Goal: Task Accomplishment & Management: Use online tool/utility

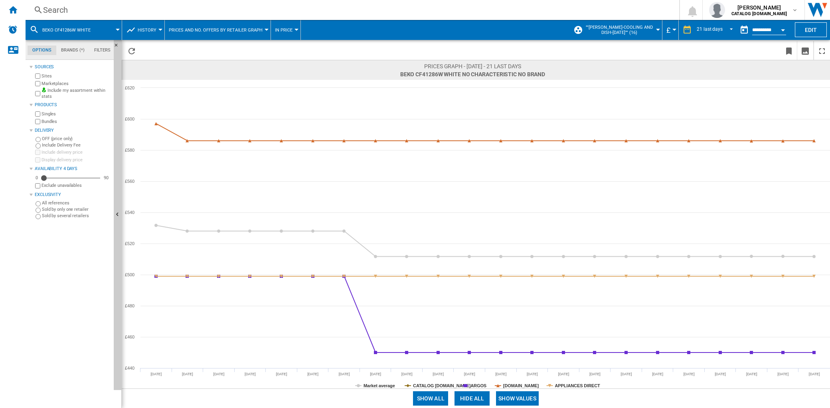
click at [605, 30] on span """[PERSON_NAME]-COOLING and DISH-[DATE]"" (16)" at bounding box center [619, 30] width 70 height 10
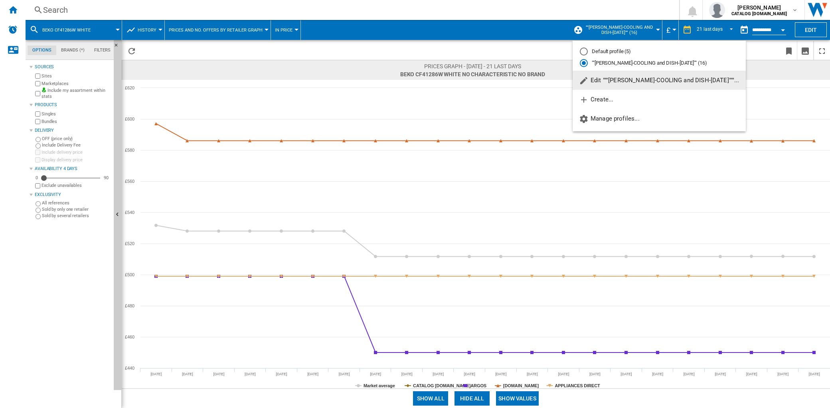
click at [16, 10] on md-backdrop at bounding box center [415, 204] width 830 height 408
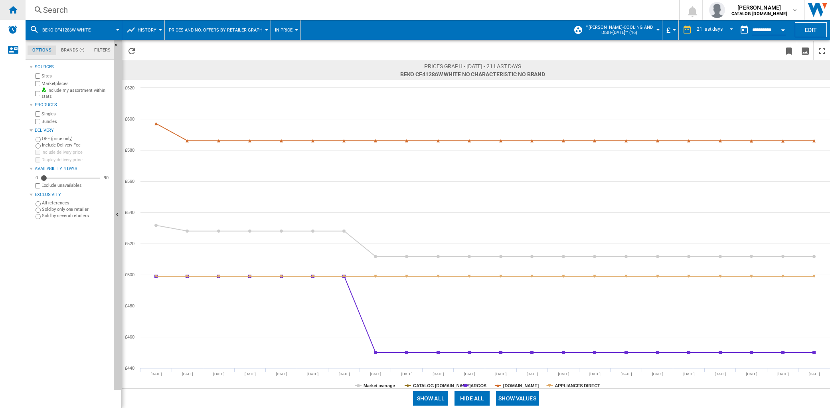
click at [15, 10] on ng-md-icon "Home" at bounding box center [13, 10] width 10 height 10
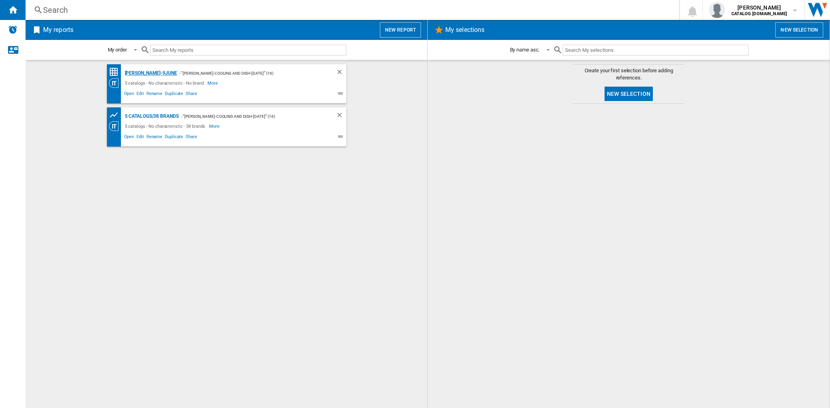
click at [142, 71] on div "[PERSON_NAME]-9June" at bounding box center [150, 73] width 54 height 10
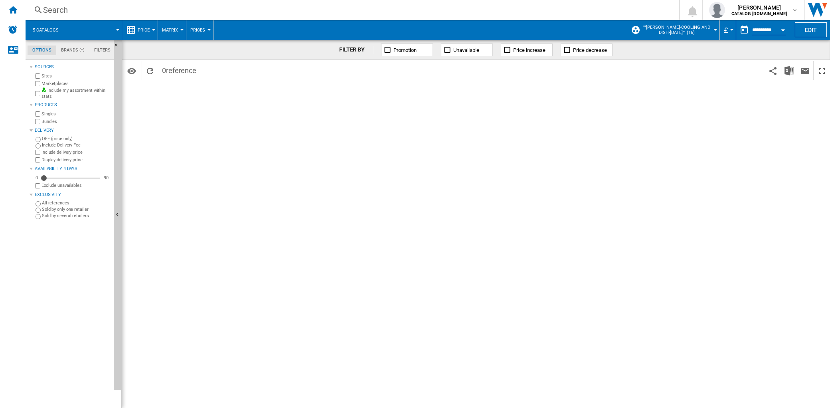
click at [180, 30] on div at bounding box center [182, 30] width 4 height 2
click at [146, 29] on md-backdrop at bounding box center [415, 204] width 830 height 408
click at [174, 30] on span "Matrix" at bounding box center [170, 30] width 16 height 5
click at [145, 29] on md-backdrop at bounding box center [415, 204] width 830 height 408
click at [151, 29] on button "Price" at bounding box center [146, 30] width 16 height 20
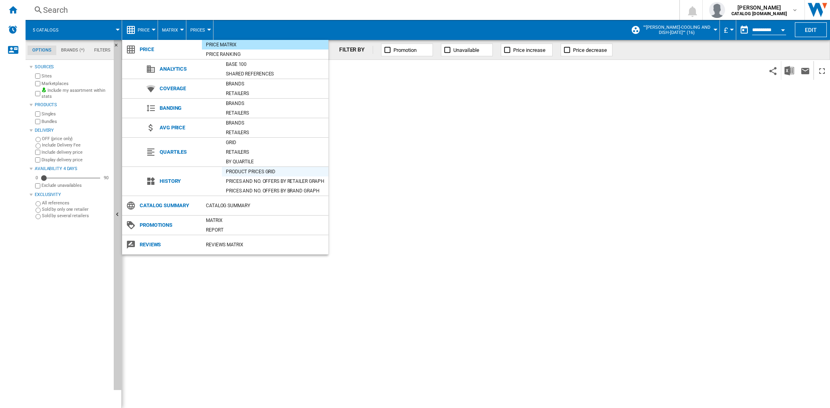
click at [256, 172] on div "Product prices grid" at bounding box center [275, 172] width 107 height 8
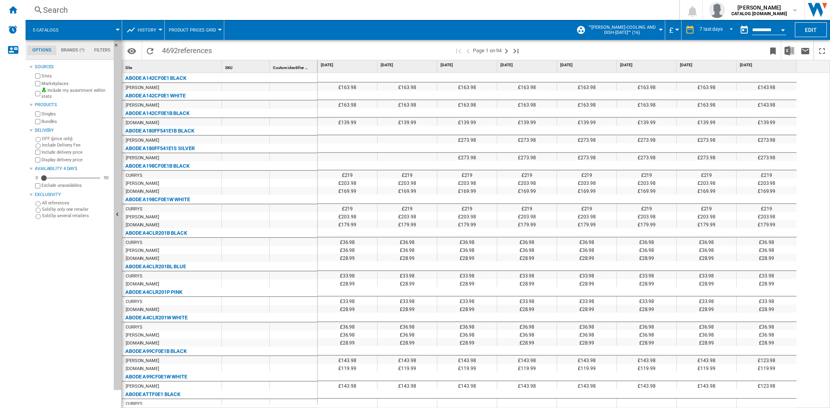
click at [78, 50] on md-tab-item "Brands (*)" at bounding box center [72, 50] width 33 height 10
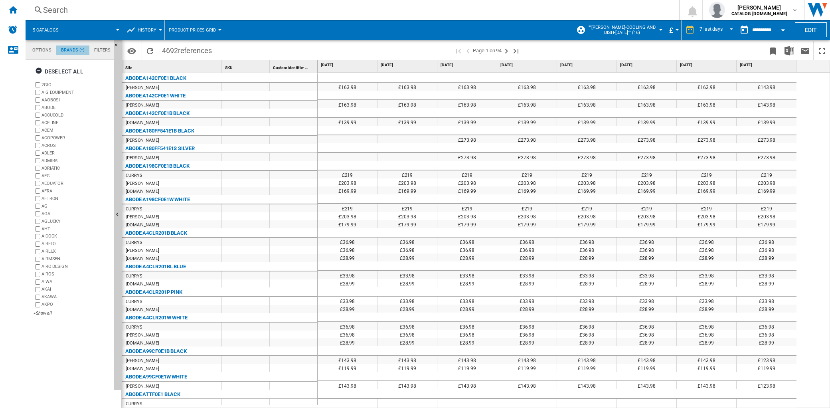
scroll to position [30, 0]
click at [42, 69] on ng-md-icon "button" at bounding box center [40, 72] width 10 height 10
click at [39, 314] on div "+Show all" at bounding box center [72, 313] width 77 height 6
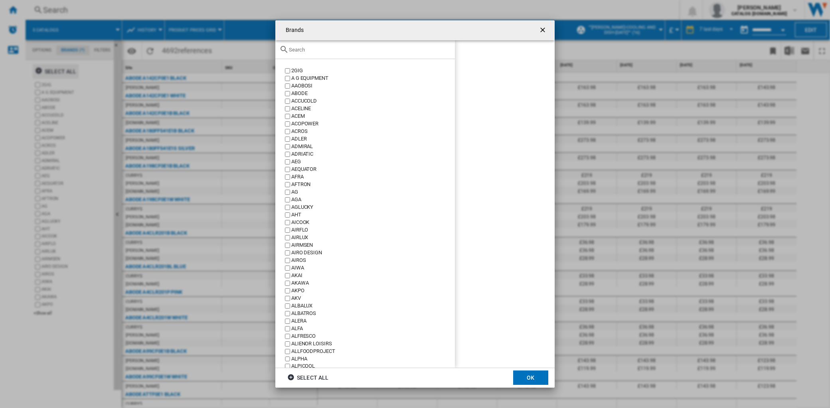
click at [341, 53] on div at bounding box center [365, 49] width 180 height 19
click at [338, 48] on input "text" at bounding box center [370, 50] width 162 height 6
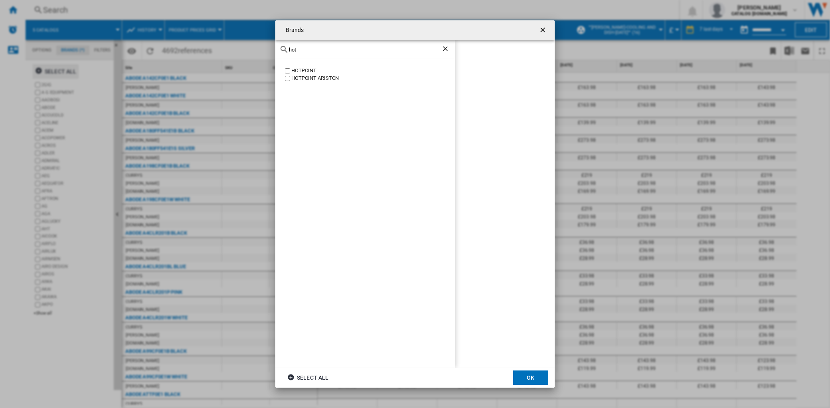
type input "hot"
click at [537, 374] on button "OK" at bounding box center [530, 377] width 35 height 14
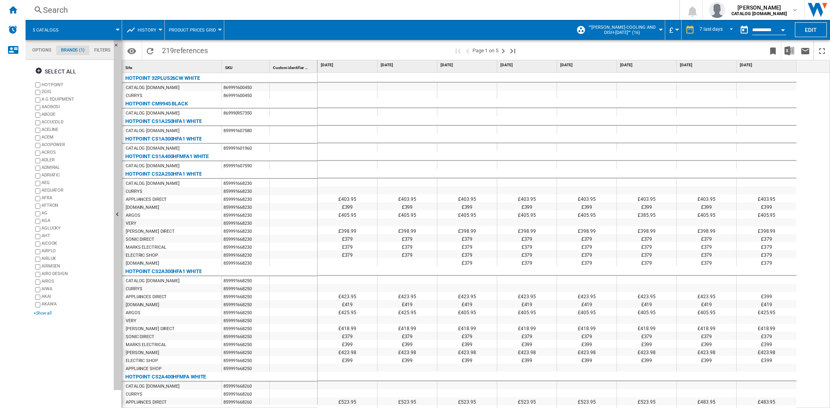
click at [46, 310] on div "+Show all" at bounding box center [72, 313] width 77 height 6
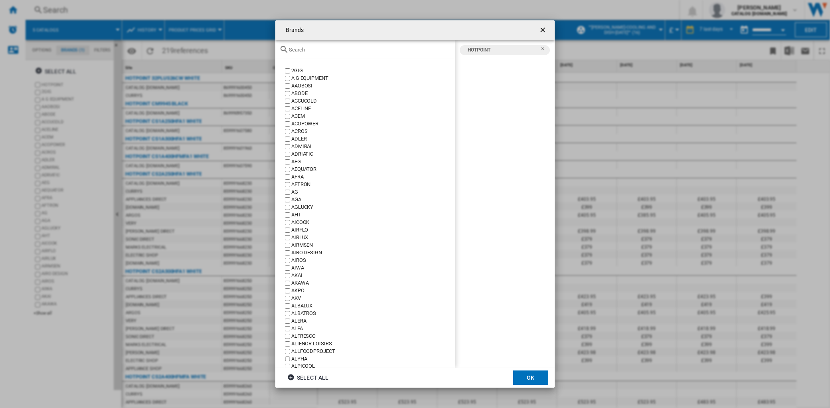
click at [308, 51] on input "Brands 2GIG ..." at bounding box center [370, 50] width 162 height 6
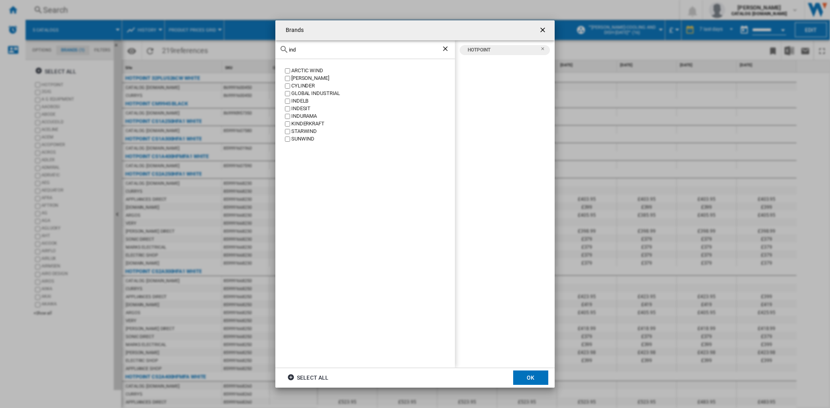
type input "ind"
click at [290, 106] on label "INDESIT" at bounding box center [369, 109] width 172 height 8
click at [523, 371] on button "OK" at bounding box center [530, 377] width 35 height 14
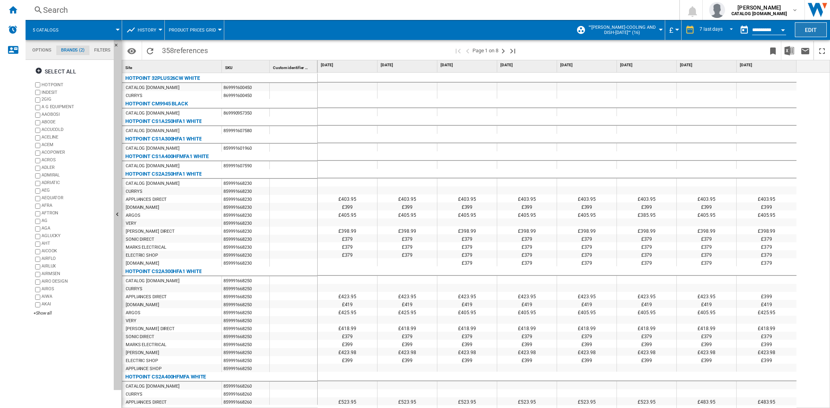
click at [807, 30] on button "Edit" at bounding box center [811, 29] width 32 height 15
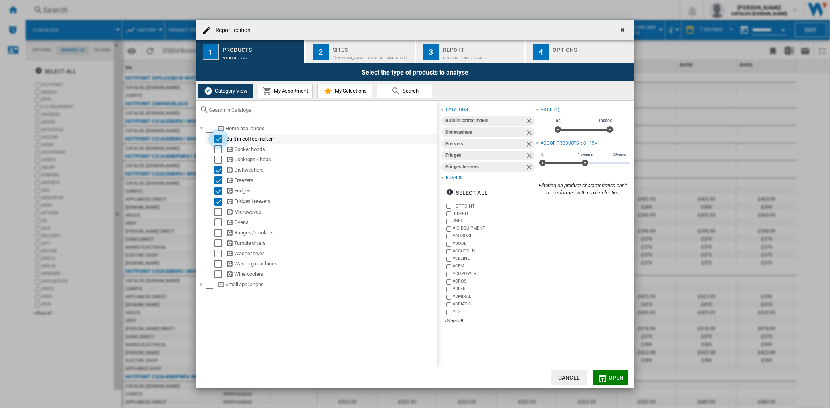
click at [219, 140] on div "Select" at bounding box center [218, 139] width 8 height 8
drag, startPoint x: 209, startPoint y: 131, endPoint x: 355, endPoint y: 201, distance: 161.9
click at [355, 201] on li "Home appliances Built in coffee maker Cooker hoods Cooktops / hobs Dishwashers …" at bounding box center [316, 201] width 241 height 156
click at [217, 257] on div "Select" at bounding box center [218, 253] width 8 height 8
click at [210, 130] on div "Select" at bounding box center [209, 128] width 8 height 8
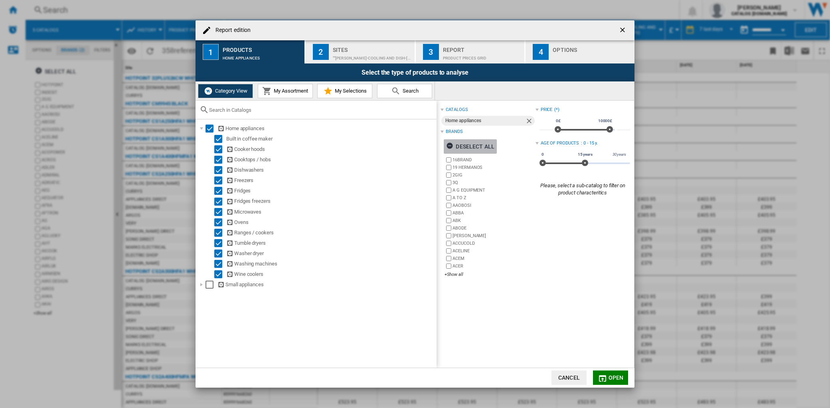
click at [471, 145] on div "Deselect all" at bounding box center [470, 146] width 48 height 14
click at [455, 276] on div "+Show all" at bounding box center [489, 274] width 91 height 6
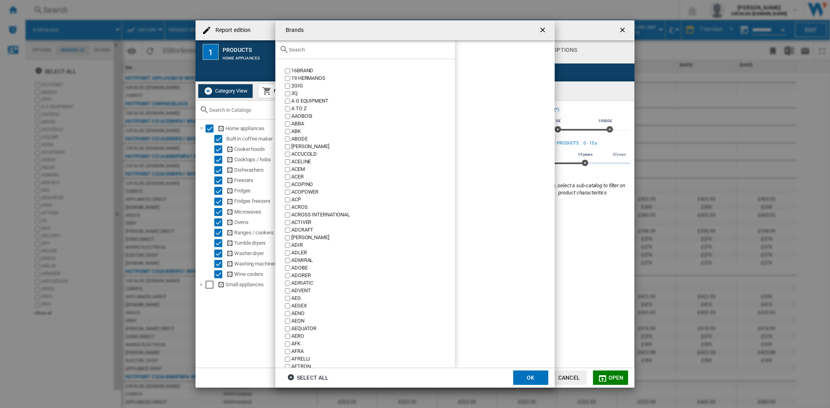
click at [312, 53] on div "Brands 16BRAND ..." at bounding box center [365, 49] width 180 height 19
click at [310, 50] on input "Brands 16BRAND ..." at bounding box center [370, 50] width 162 height 6
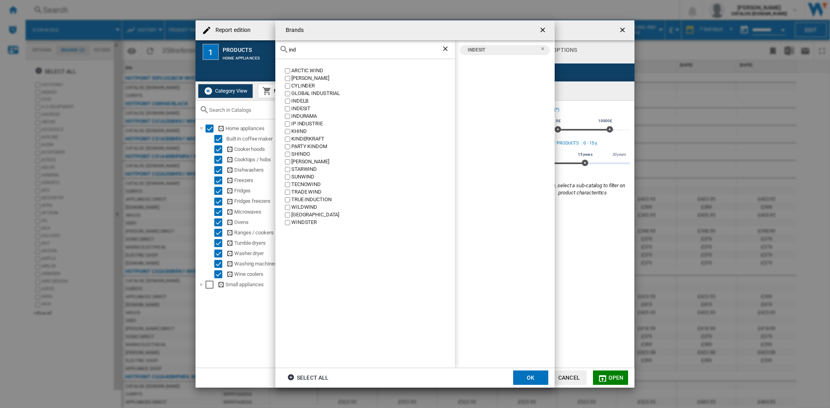
drag, startPoint x: 302, startPoint y: 51, endPoint x: 283, endPoint y: 50, distance: 18.8
click at [283, 50] on div "ind" at bounding box center [365, 49] width 180 height 19
type input "hot"
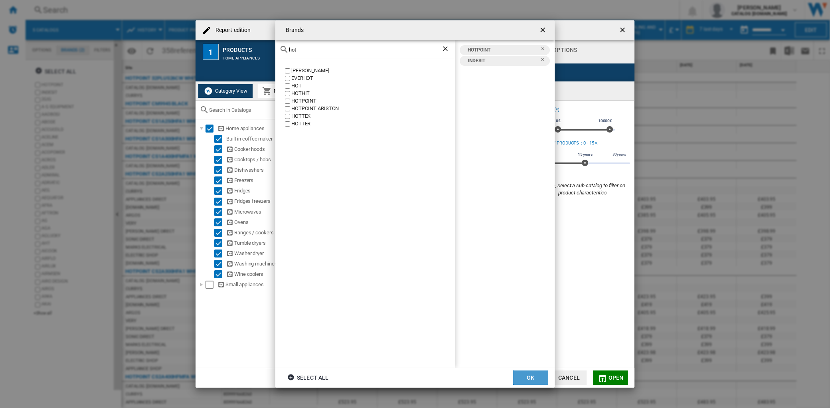
click at [533, 375] on button "OK" at bounding box center [530, 377] width 35 height 14
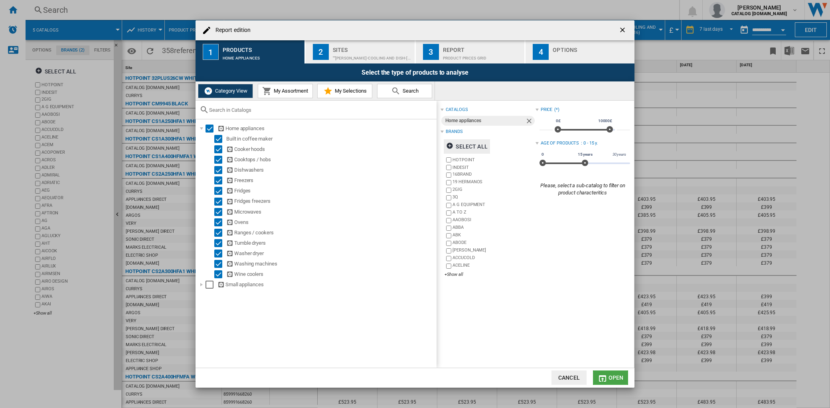
click at [612, 375] on span "Open" at bounding box center [615, 377] width 15 height 6
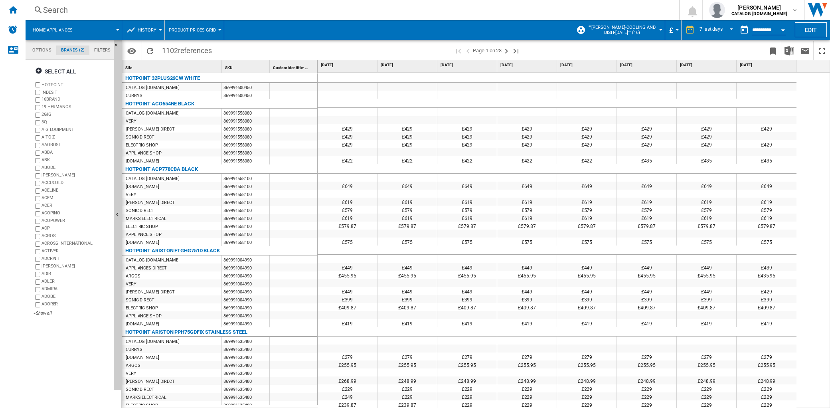
click at [156, 32] on button "History" at bounding box center [149, 30] width 23 height 20
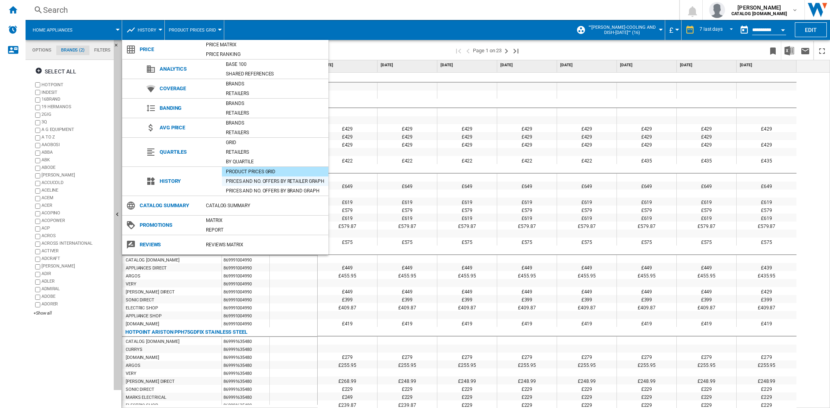
click at [242, 180] on div "Prices and No. offers by retailer graph" at bounding box center [275, 181] width 107 height 8
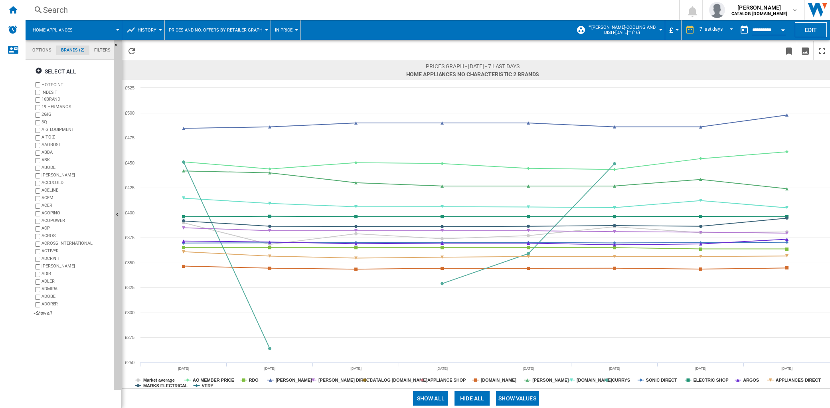
click at [192, 27] on button "Prices and No. offers by retailer graph" at bounding box center [218, 30] width 98 height 20
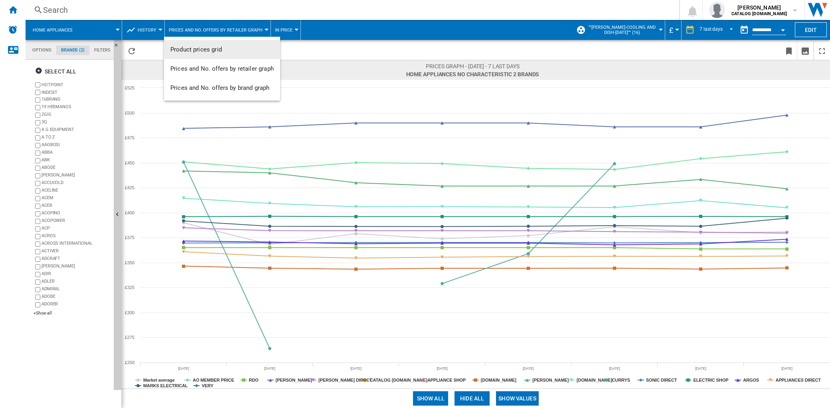
click at [140, 25] on md-backdrop at bounding box center [415, 204] width 830 height 408
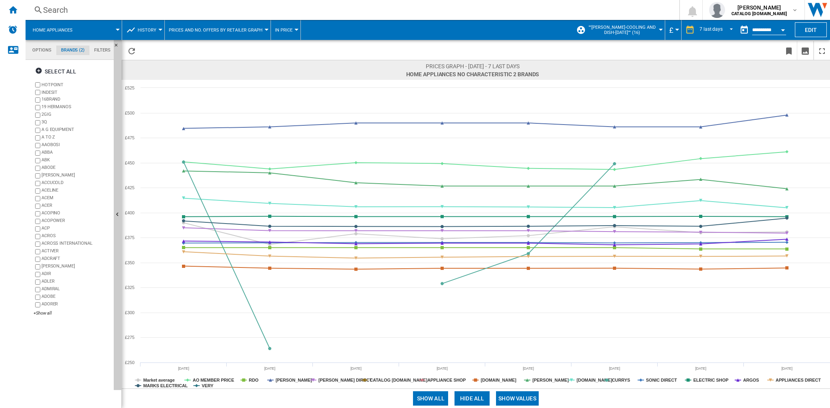
click at [143, 29] on span "History" at bounding box center [147, 30] width 19 height 5
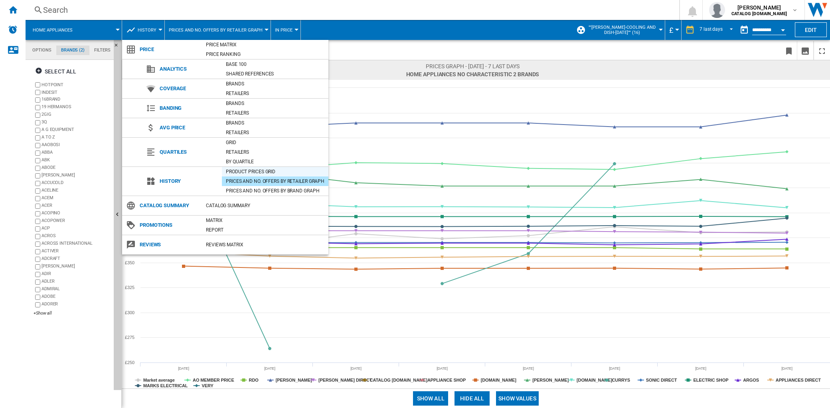
click at [246, 169] on div "Product prices grid" at bounding box center [275, 172] width 107 height 8
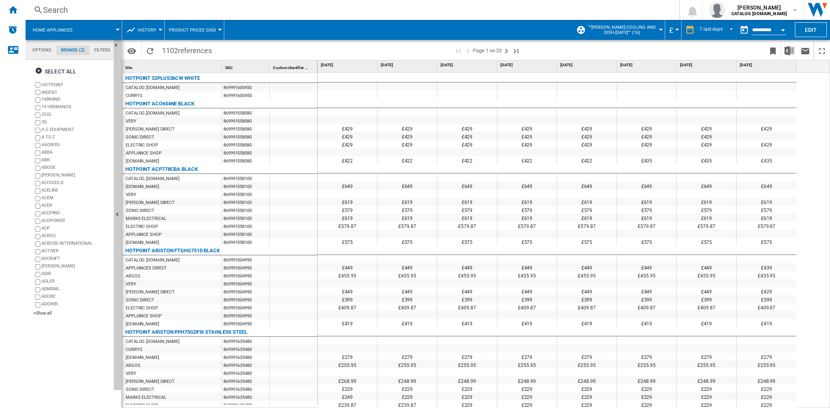
click at [153, 29] on span "History" at bounding box center [147, 30] width 19 height 5
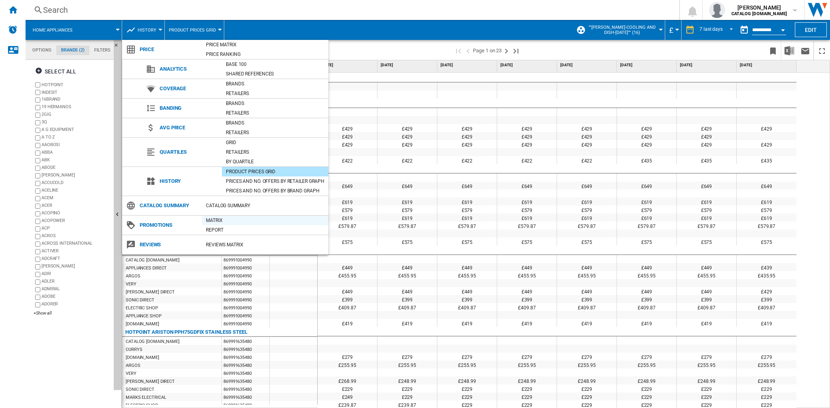
click at [217, 220] on div "Matrix" at bounding box center [265, 220] width 126 height 8
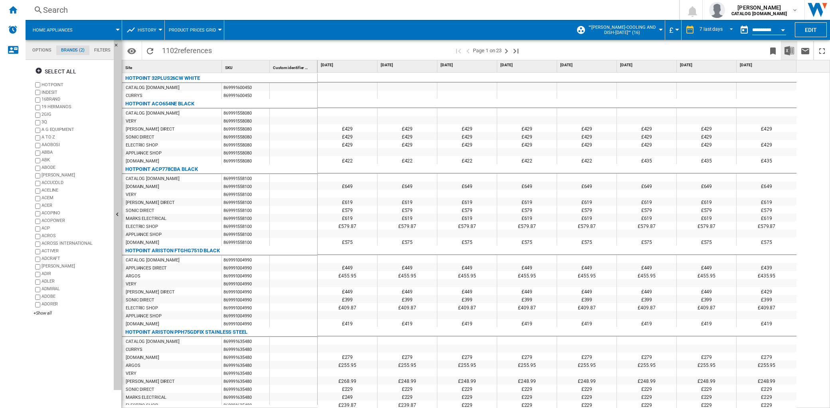
click at [788, 51] on img "Download in Excel" at bounding box center [789, 51] width 10 height 10
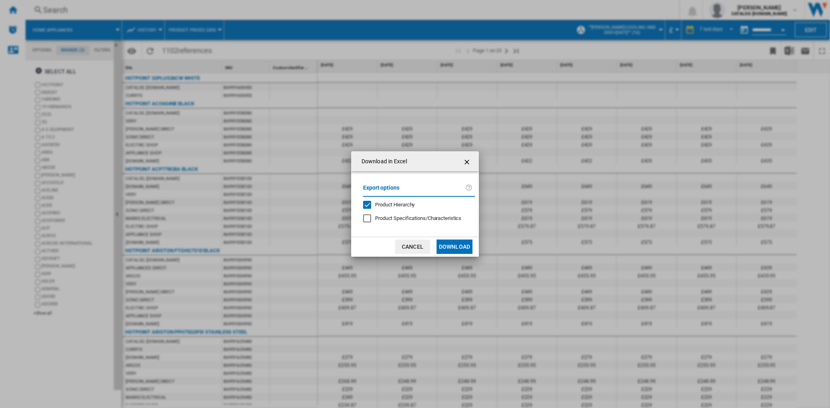
click at [450, 250] on button "Download" at bounding box center [454, 246] width 36 height 14
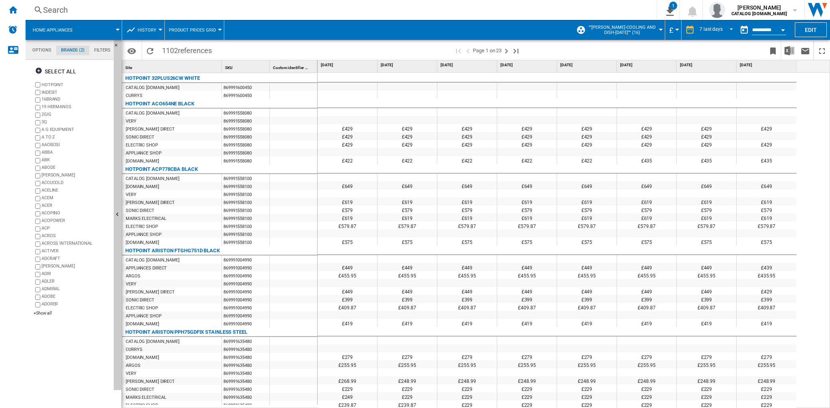
click at [508, 10] on div "Search" at bounding box center [339, 9] width 593 height 11
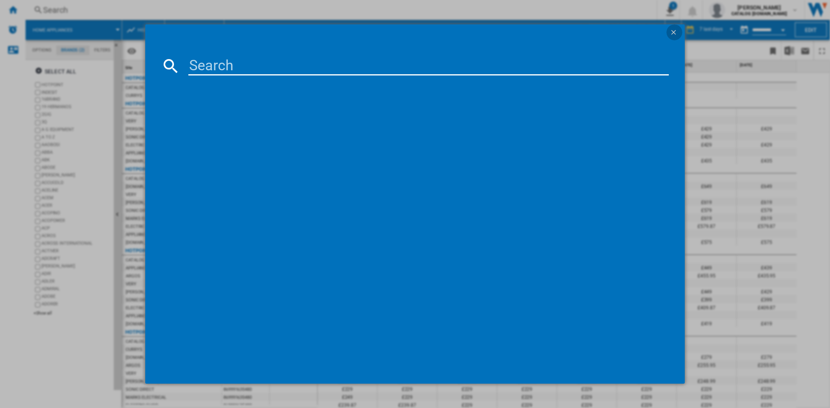
click at [672, 33] on ng-md-icon "getI18NText('BUTTONS.CLOSE_DIALOG')" at bounding box center [674, 33] width 10 height 10
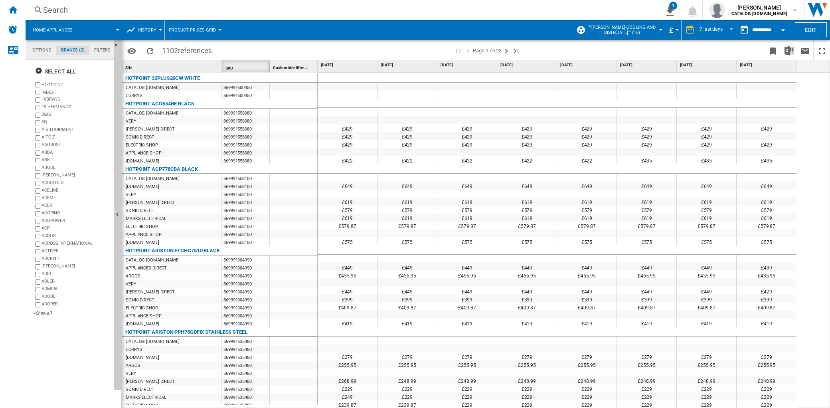
drag, startPoint x: 233, startPoint y: 68, endPoint x: 157, endPoint y: 69, distance: 75.4
click at [162, 69] on div "Site 1 SKU 1 Custom identifier 1 SKU 1" at bounding box center [220, 66] width 196 height 12
drag, startPoint x: 155, startPoint y: 68, endPoint x: 256, endPoint y: 68, distance: 100.9
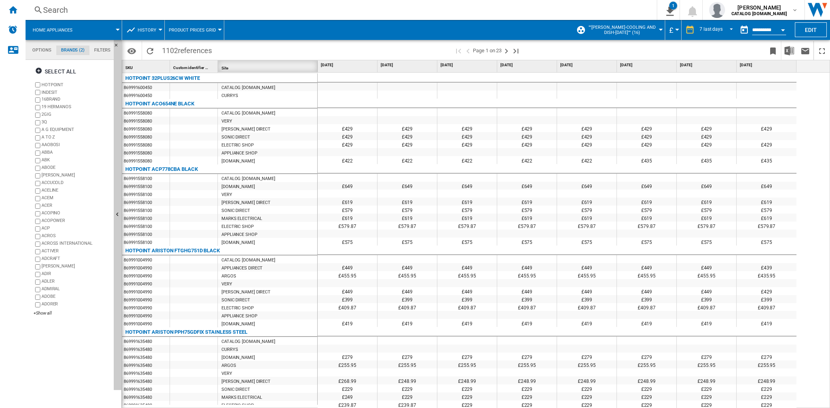
drag, startPoint x: 230, startPoint y: 69, endPoint x: 173, endPoint y: 71, distance: 56.7
click at [152, 72] on div "SKU 1 Custom identifier 1 Site 1 Site 1" at bounding box center [220, 66] width 196 height 12
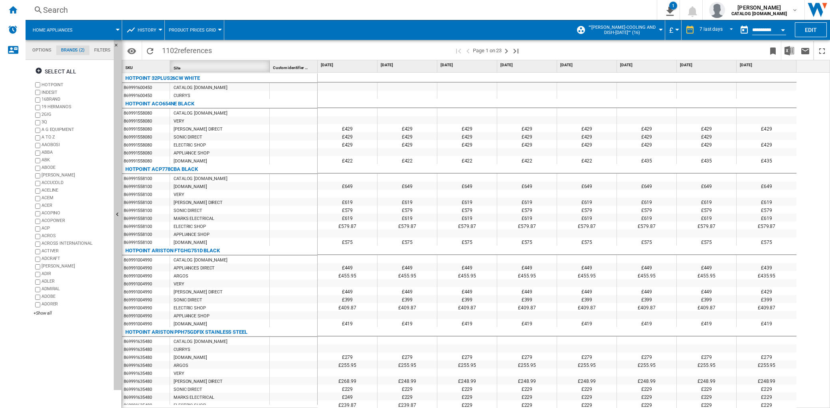
drag, startPoint x: 178, startPoint y: 71, endPoint x: 140, endPoint y: 71, distance: 37.9
click at [140, 71] on div "SKU 1 Site 1 Custom identifier 1 Site 1" at bounding box center [220, 66] width 196 height 12
drag, startPoint x: 137, startPoint y: 70, endPoint x: 248, endPoint y: 69, distance: 110.9
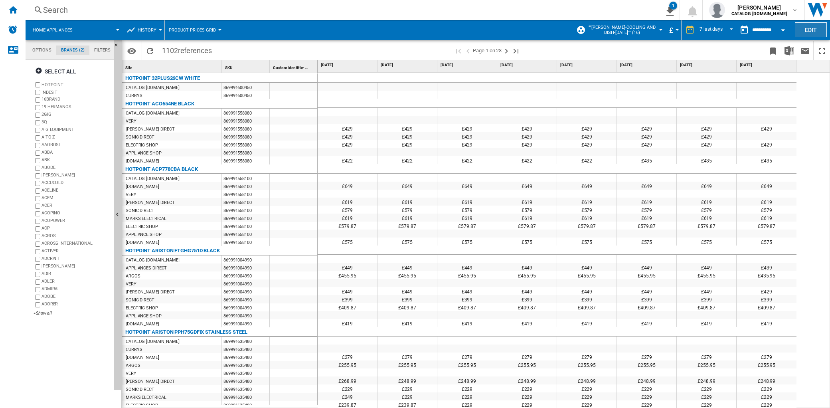
click at [798, 33] on button "Edit" at bounding box center [811, 29] width 32 height 15
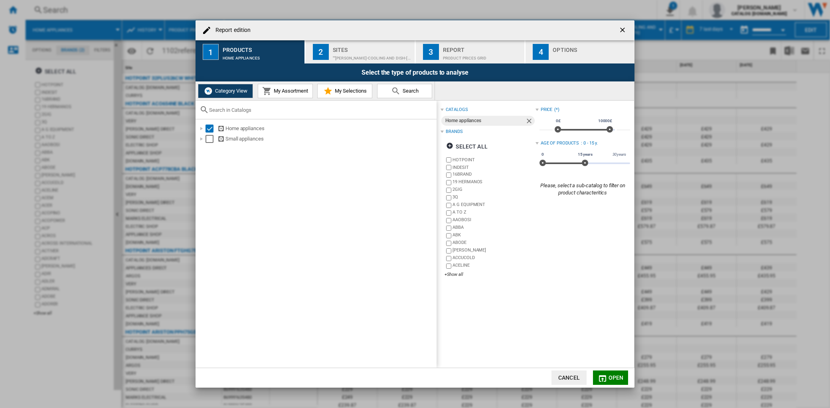
click at [296, 92] on span "My Assortment" at bounding box center [290, 91] width 36 height 6
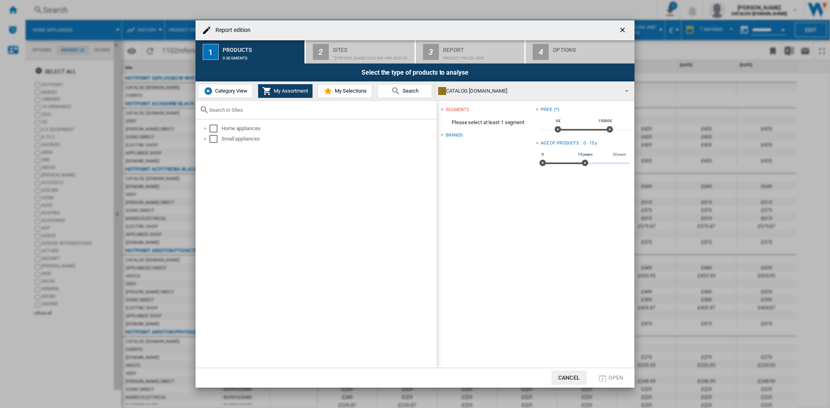
click at [248, 94] on button "Category View" at bounding box center [225, 91] width 55 height 14
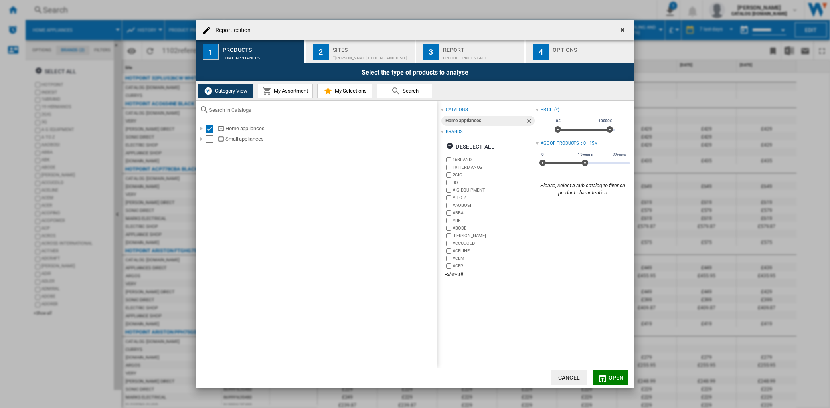
click at [295, 93] on span "My Assortment" at bounding box center [290, 91] width 36 height 6
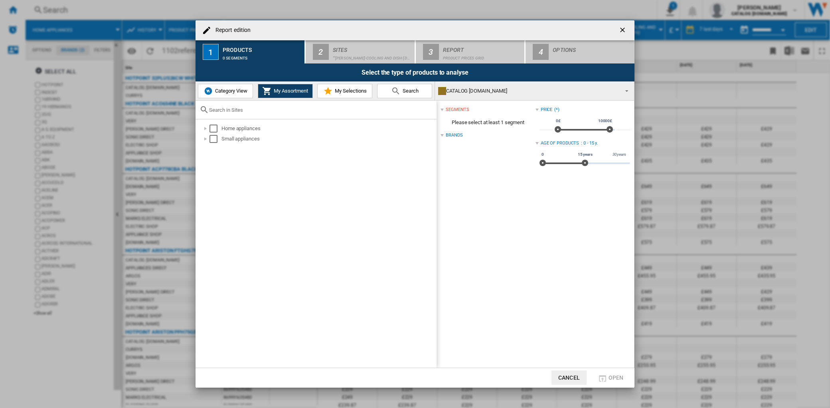
click at [448, 133] on div "Brands" at bounding box center [454, 135] width 17 height 6
click at [338, 93] on span "My Selections" at bounding box center [350, 91] width 34 height 6
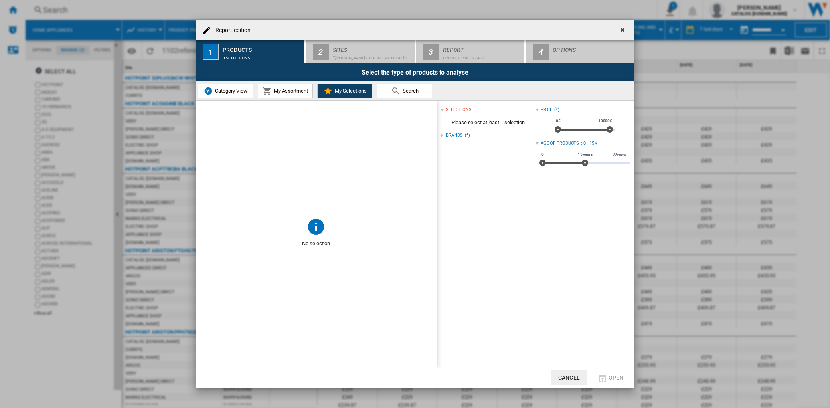
click at [398, 92] on md-icon "Report edition ..." at bounding box center [396, 91] width 10 height 10
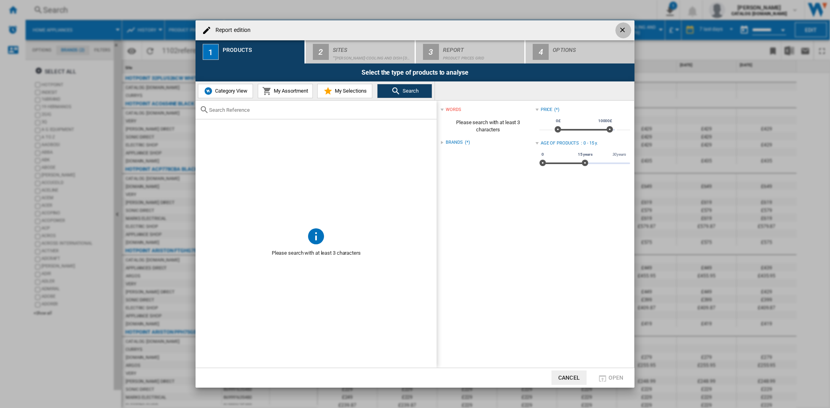
click at [621, 32] on ng-md-icon "getI18NText('BUTTONS.CLOSE_DIALOG')" at bounding box center [623, 31] width 10 height 10
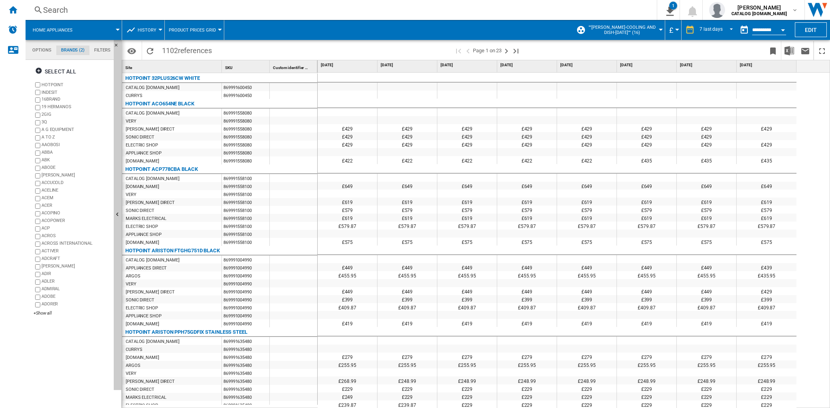
click at [212, 29] on span "Product prices grid" at bounding box center [192, 30] width 47 height 5
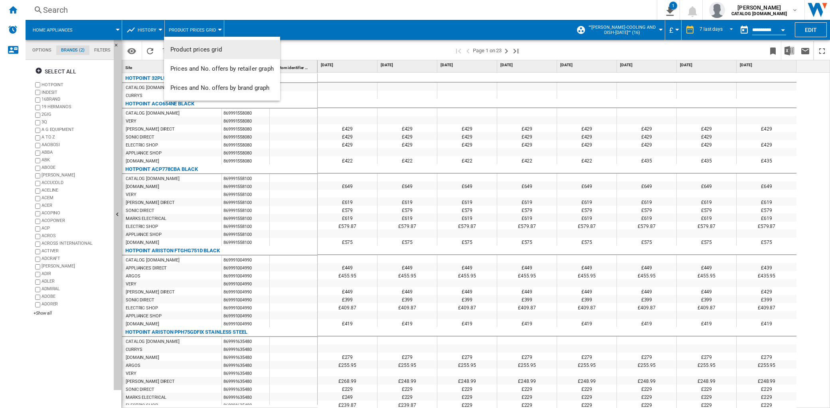
click at [156, 29] on md-backdrop at bounding box center [415, 204] width 830 height 408
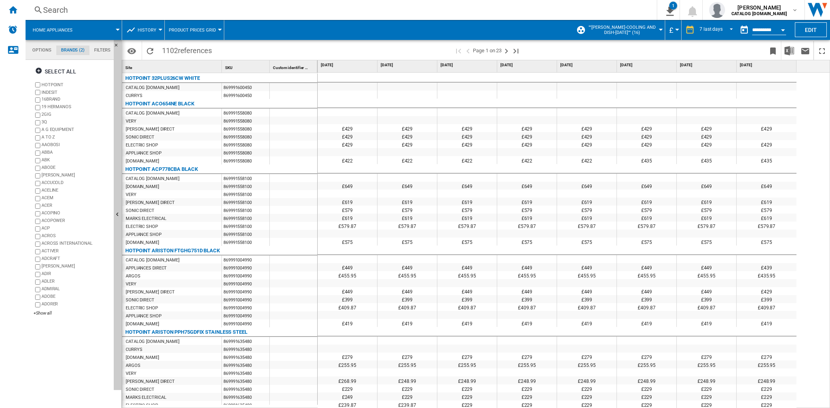
click at [158, 29] on div at bounding box center [160, 30] width 4 height 2
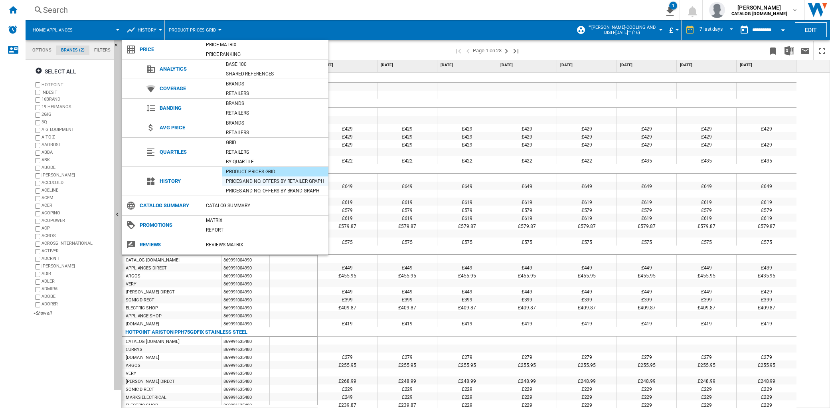
click at [252, 181] on div "Prices and No. offers by retailer graph" at bounding box center [275, 181] width 107 height 8
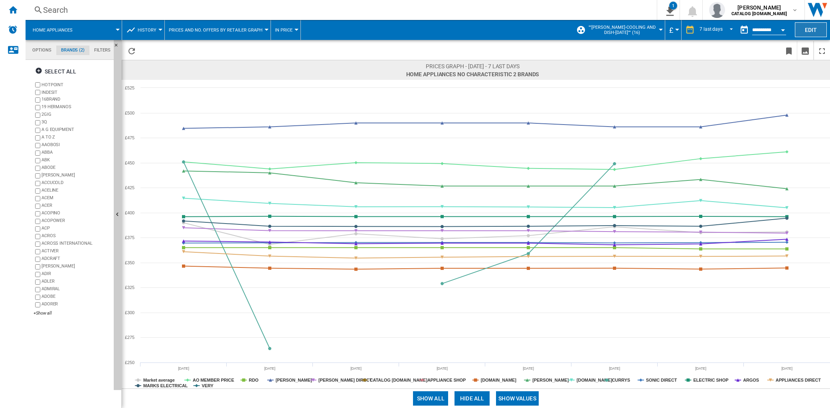
click at [806, 28] on button "Edit" at bounding box center [811, 29] width 32 height 15
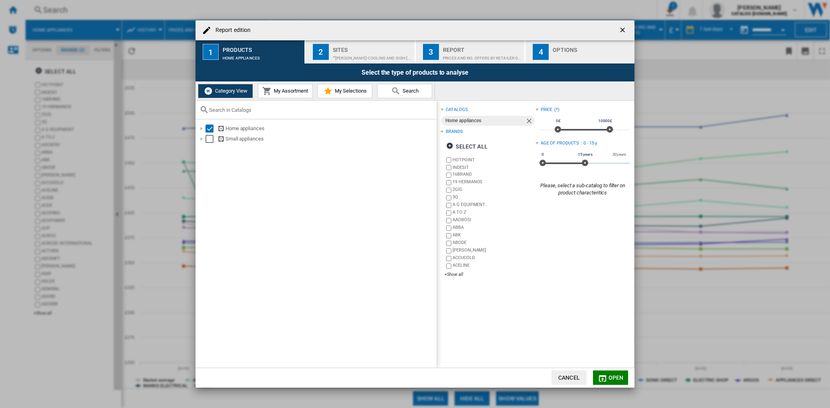
click at [616, 376] on span "Open" at bounding box center [615, 377] width 15 height 6
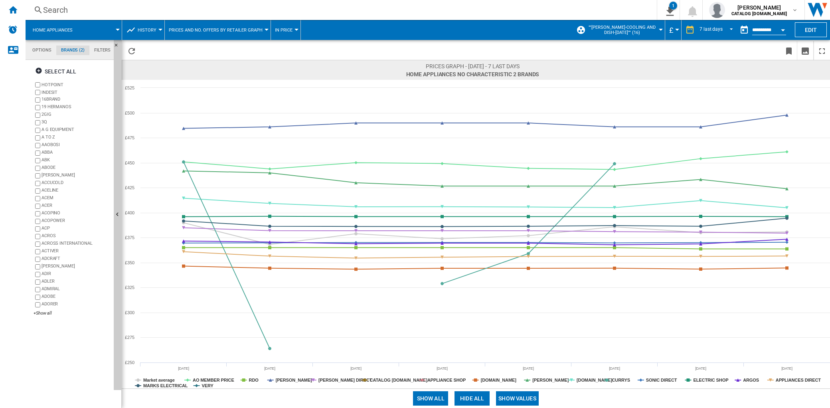
click at [255, 31] on span "Prices and No. offers by retailer graph" at bounding box center [216, 30] width 94 height 5
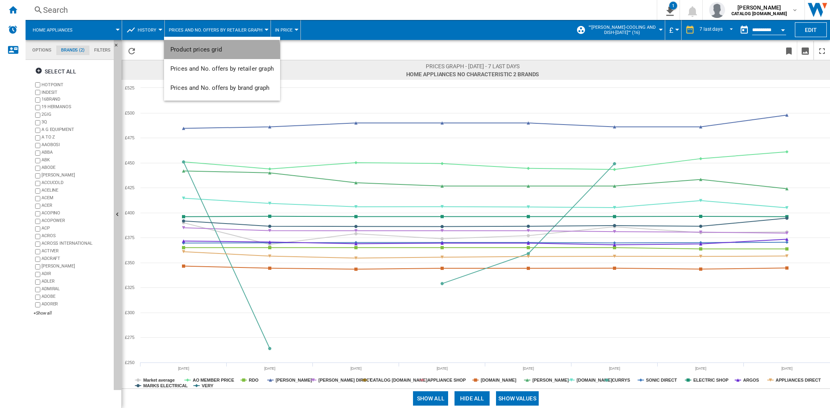
click at [215, 53] on button "Product prices grid" at bounding box center [222, 49] width 116 height 19
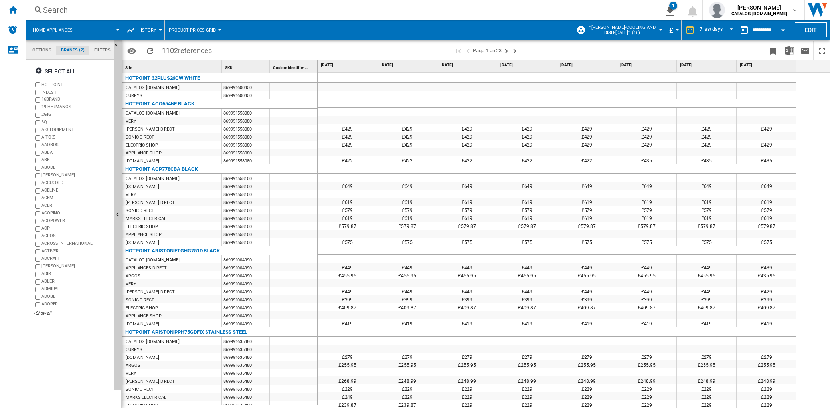
click at [156, 30] on button "History" at bounding box center [149, 30] width 23 height 20
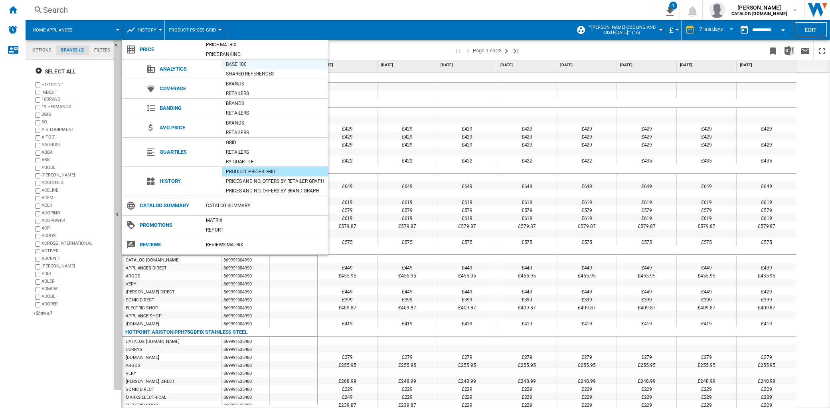
click at [236, 63] on div "Base 100" at bounding box center [275, 64] width 107 height 8
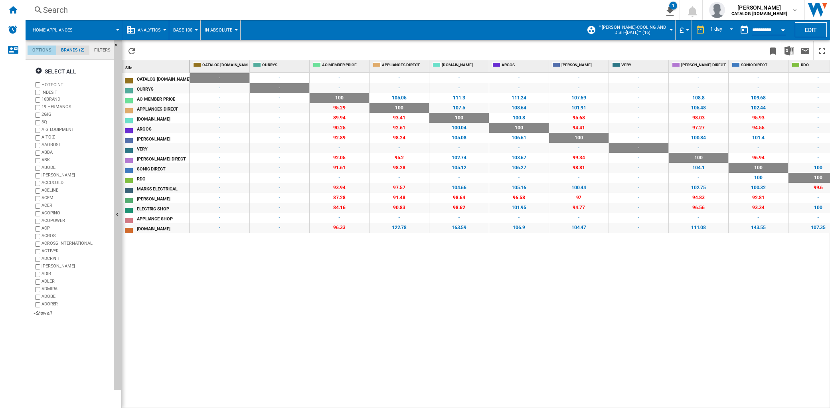
click at [45, 53] on md-tab-item "Options" at bounding box center [42, 50] width 29 height 10
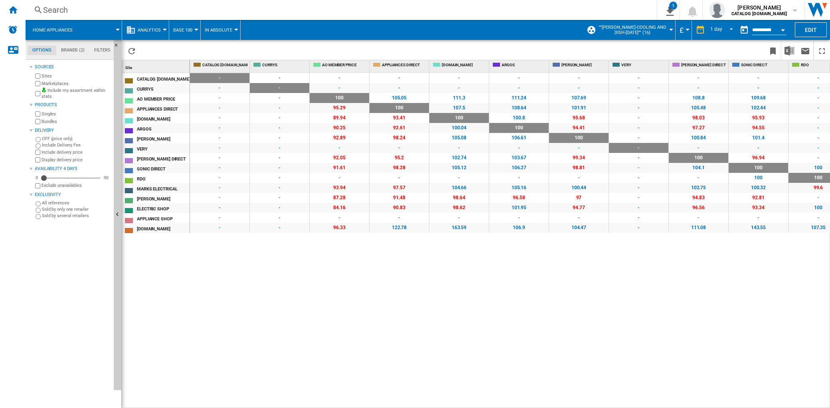
click at [41, 29] on span "Home appliances" at bounding box center [53, 30] width 40 height 5
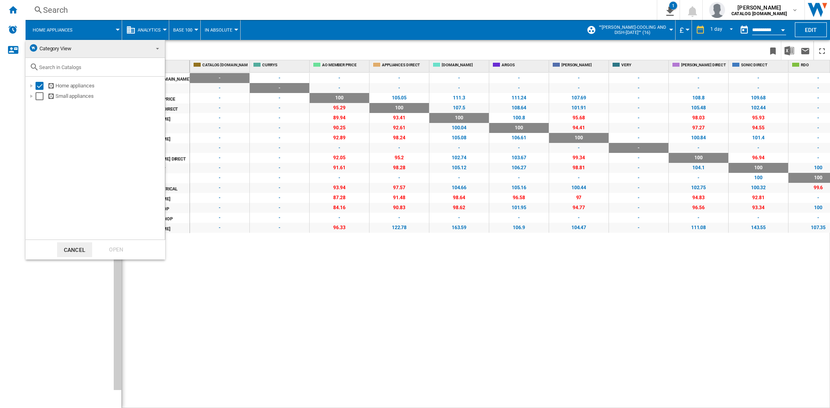
click at [276, 236] on md-backdrop at bounding box center [415, 204] width 830 height 408
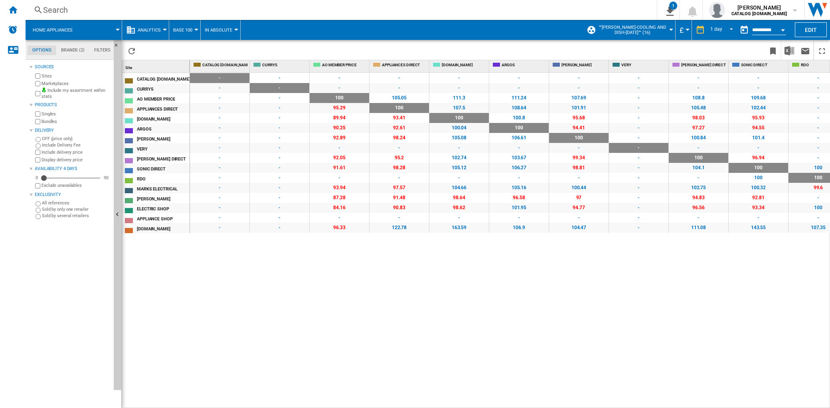
click at [183, 30] on span "Base 100" at bounding box center [182, 30] width 19 height 5
click at [144, 29] on md-backdrop at bounding box center [415, 204] width 830 height 408
click at [143, 29] on span "Analytics" at bounding box center [149, 30] width 23 height 5
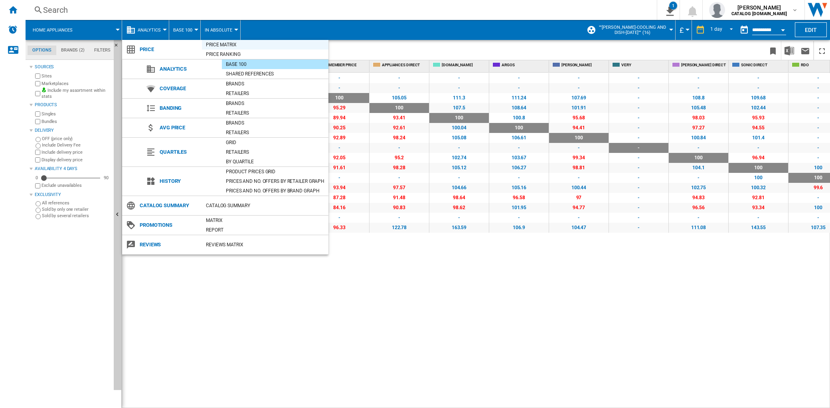
click at [223, 45] on div "Price Matrix" at bounding box center [265, 45] width 126 height 8
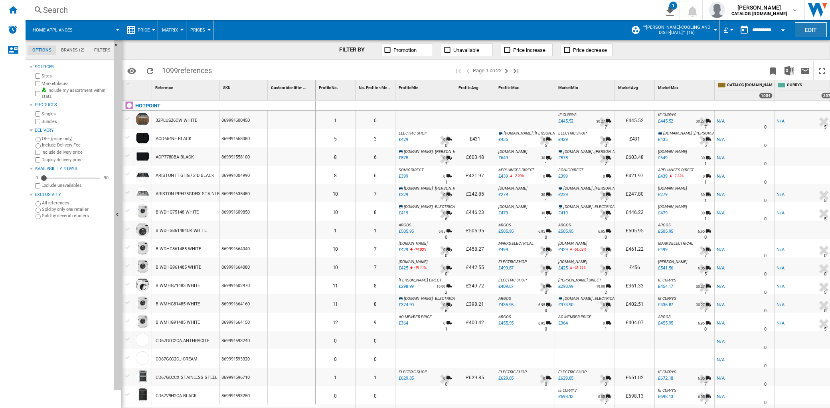
click at [804, 32] on button "Edit" at bounding box center [811, 29] width 32 height 15
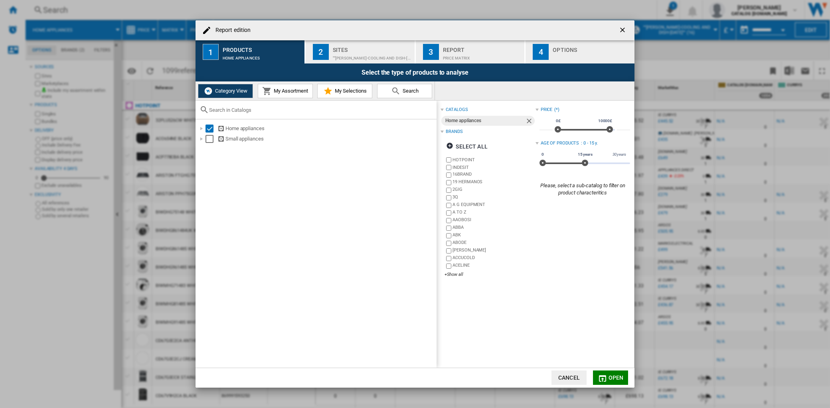
click at [616, 374] on span "Open" at bounding box center [615, 377] width 15 height 6
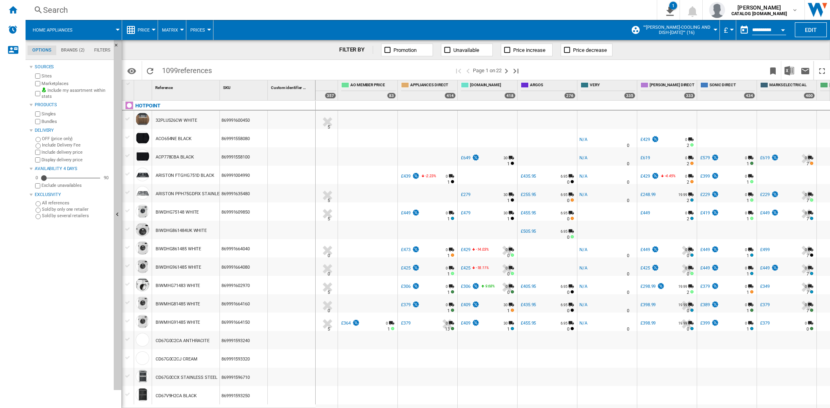
scroll to position [0, 498]
click at [788, 74] on img "Download in Excel" at bounding box center [789, 71] width 10 height 10
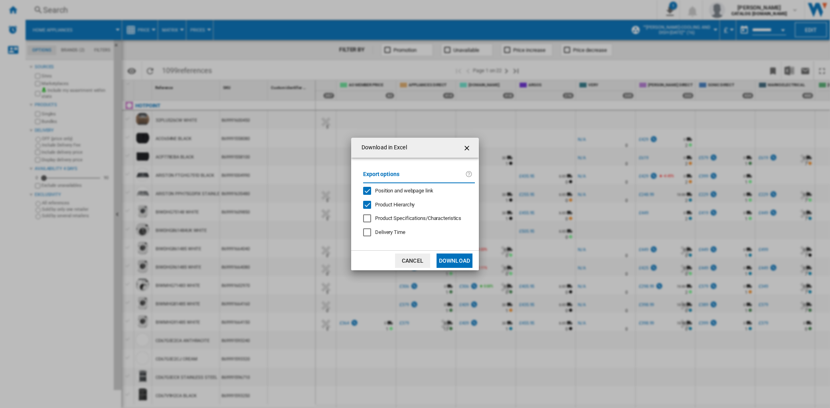
click at [449, 258] on button "Download" at bounding box center [454, 260] width 36 height 14
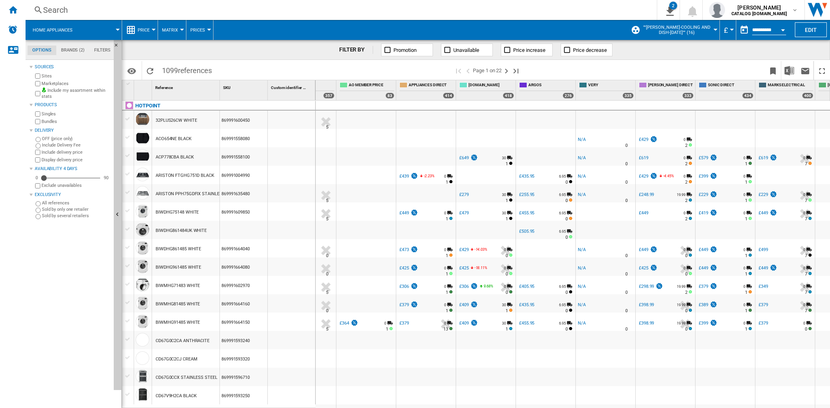
click at [53, 29] on span "Home appliances" at bounding box center [53, 30] width 40 height 5
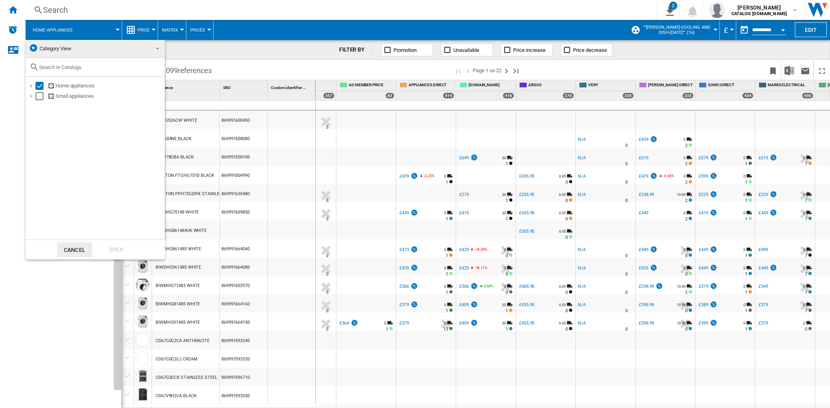
click at [12, 16] on md-backdrop at bounding box center [415, 204] width 830 height 408
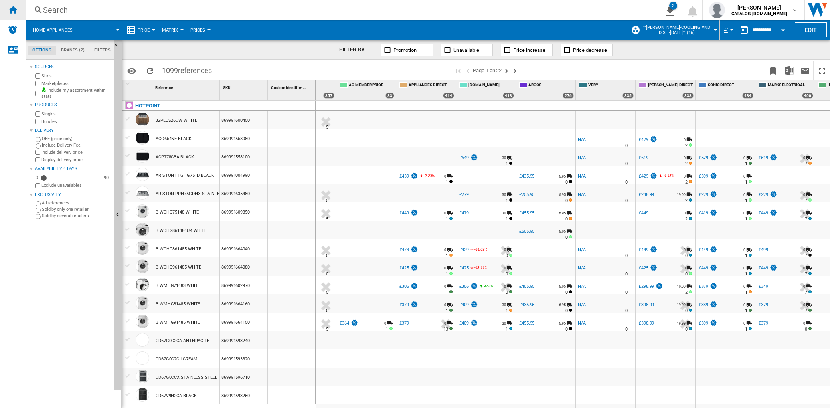
click at [13, 13] on ng-md-icon "Home" at bounding box center [13, 10] width 10 height 10
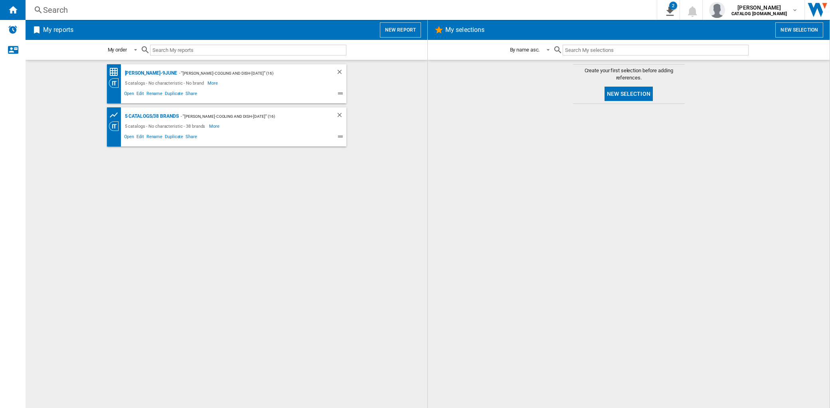
drag, startPoint x: 618, startPoint y: 95, endPoint x: 605, endPoint y: 167, distance: 73.3
click at [605, 167] on md-content "Create your first selection before adding references. New selection" at bounding box center [629, 234] width 402 height 348
click at [406, 28] on button "New report" at bounding box center [400, 29] width 41 height 15
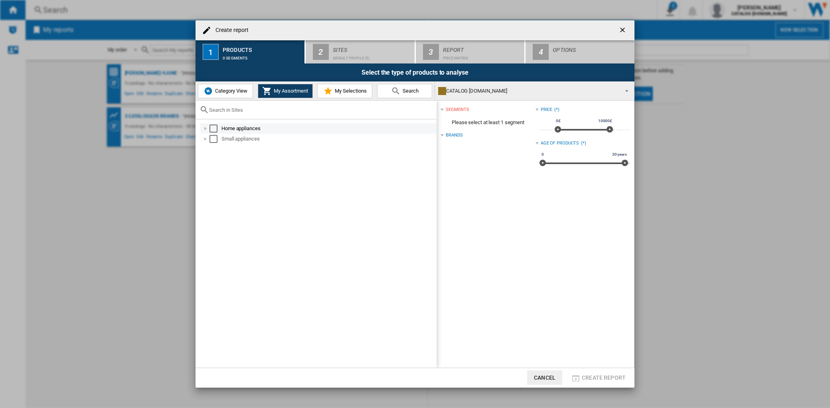
click at [215, 128] on div "Select" at bounding box center [213, 128] width 8 height 8
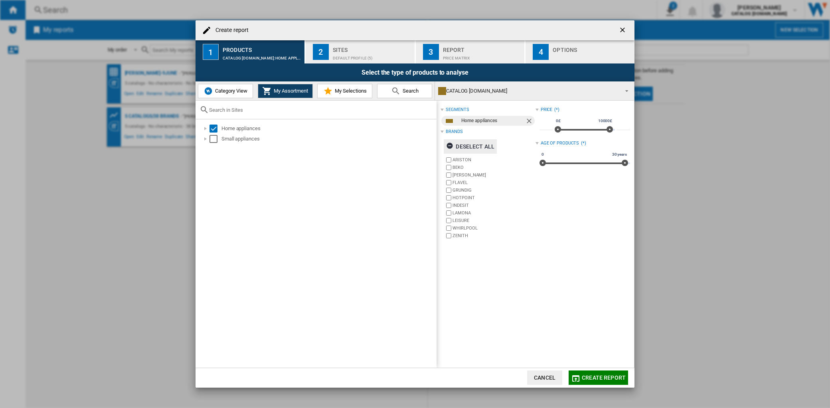
click at [463, 143] on div "Deselect all" at bounding box center [470, 146] width 48 height 14
click at [452, 205] on label "INDESIT" at bounding box center [489, 205] width 91 height 8
click at [354, 96] on button "My Selections" at bounding box center [344, 91] width 55 height 14
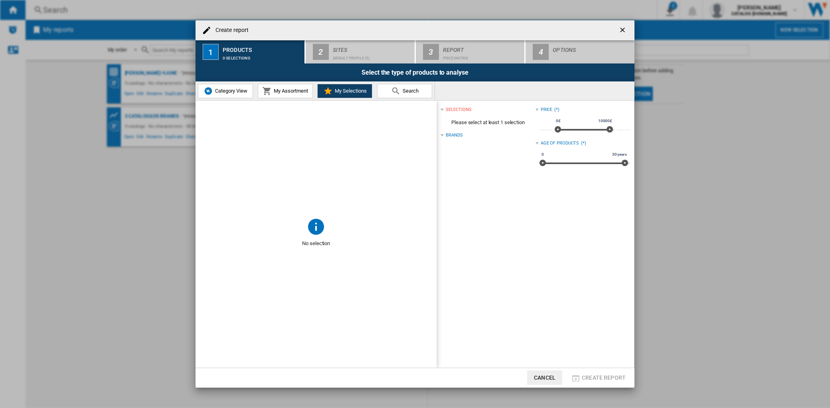
click at [304, 89] on span "My Assortment" at bounding box center [290, 91] width 36 height 6
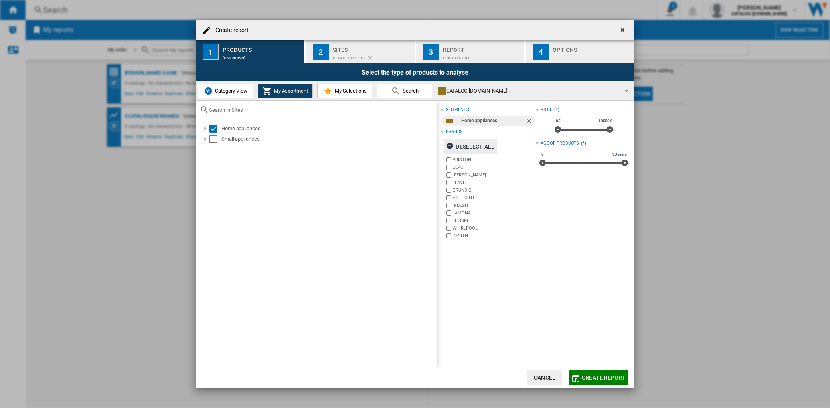
click at [463, 146] on div "Deselect all" at bounding box center [470, 146] width 48 height 14
click at [458, 197] on label "HOTPOINT" at bounding box center [493, 198] width 83 height 6
click at [457, 205] on label "INDESIT" at bounding box center [493, 205] width 83 height 6
click at [607, 373] on button "Create report" at bounding box center [598, 377] width 59 height 14
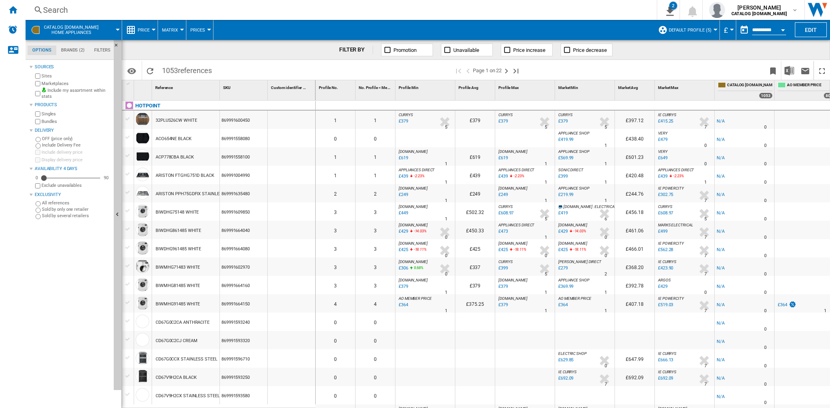
click at [151, 28] on button "Price" at bounding box center [146, 30] width 16 height 20
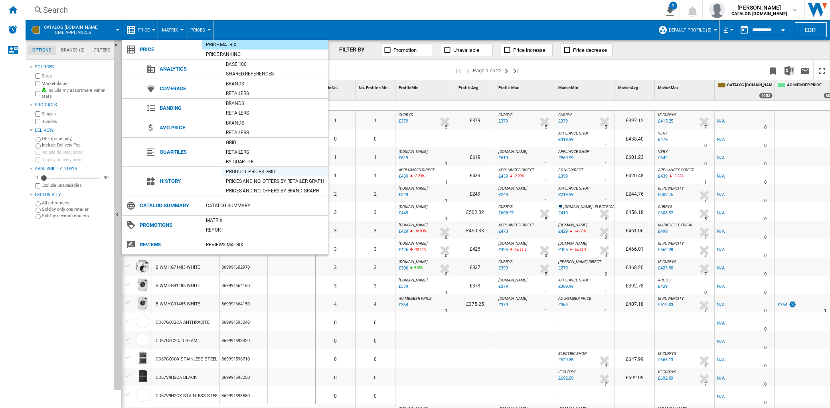
click at [242, 171] on div "Product prices grid" at bounding box center [275, 172] width 107 height 8
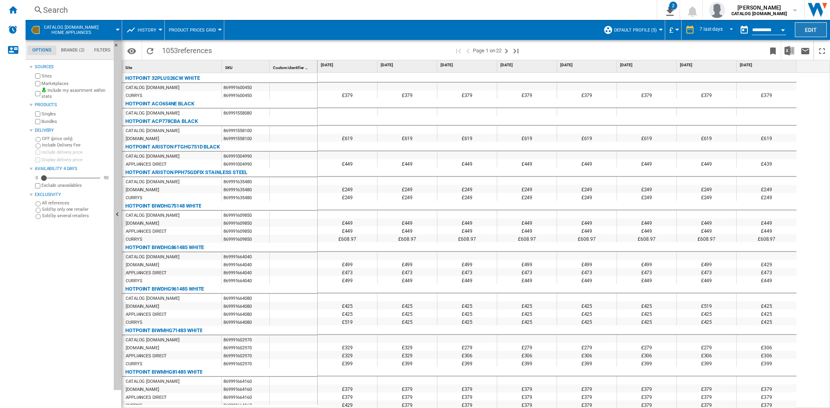
click at [805, 27] on button "Edit" at bounding box center [811, 29] width 32 height 15
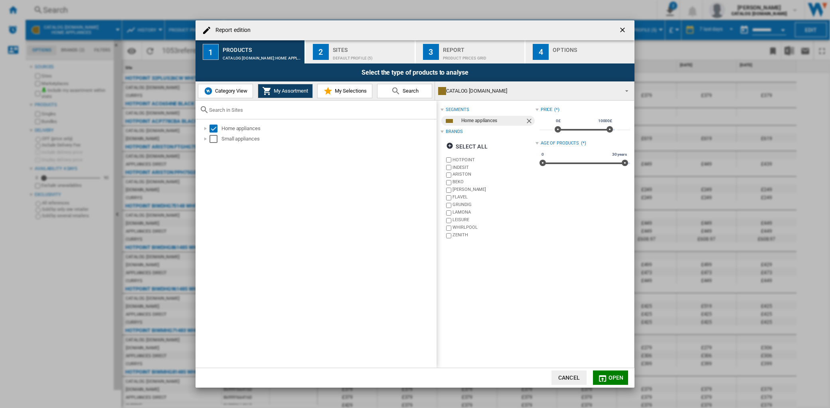
click at [340, 97] on button "My Selections" at bounding box center [344, 91] width 55 height 14
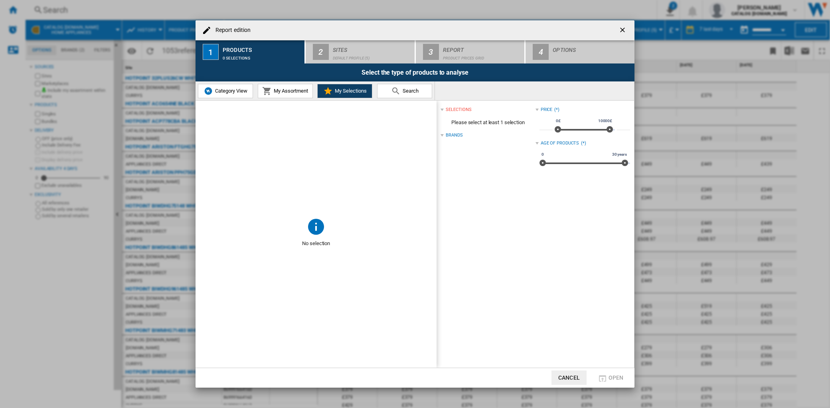
click at [395, 93] on md-icon "Report edition ..." at bounding box center [396, 91] width 10 height 10
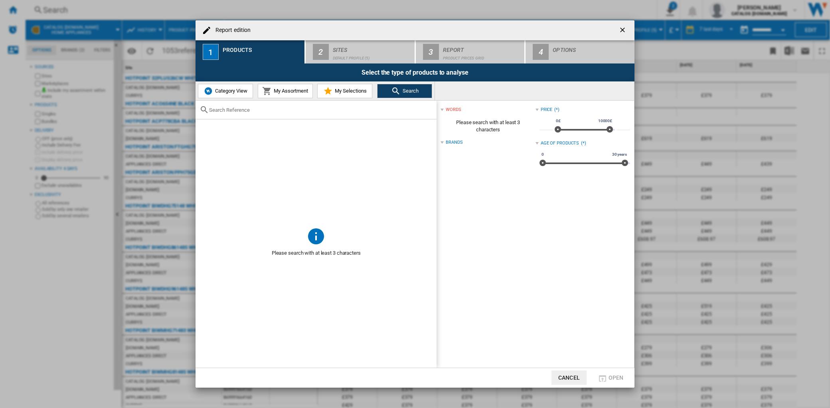
click at [330, 94] on md-icon "Report edition ..." at bounding box center [328, 91] width 10 height 10
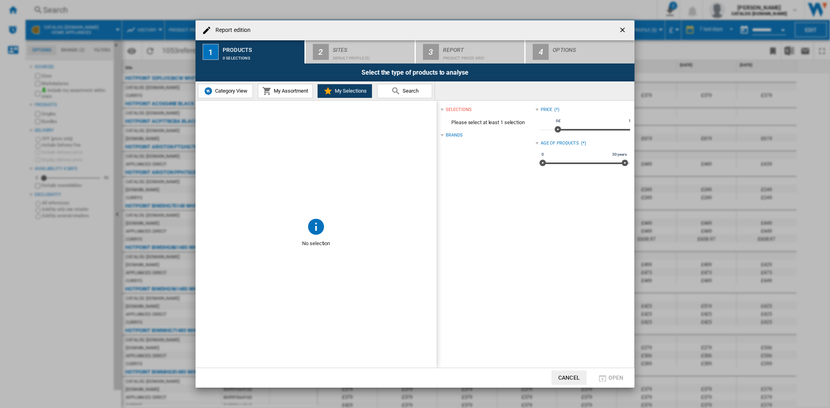
drag, startPoint x: 289, startPoint y: 95, endPoint x: 273, endPoint y: 96, distance: 15.6
click at [287, 96] on button "My Assortment" at bounding box center [285, 91] width 55 height 14
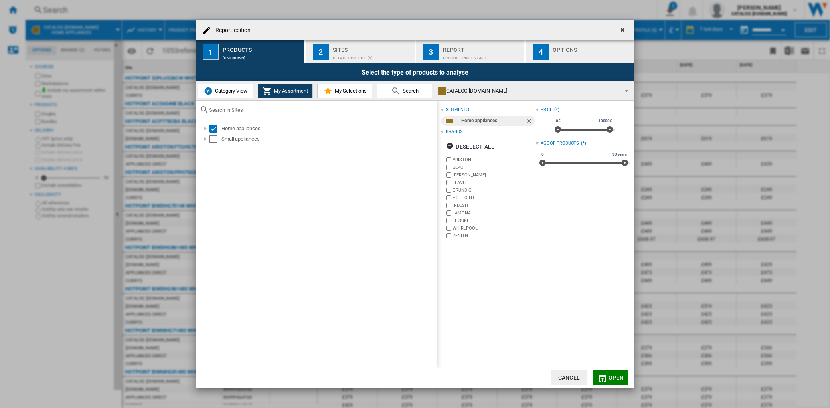
click at [233, 94] on button "Category View" at bounding box center [225, 91] width 55 height 14
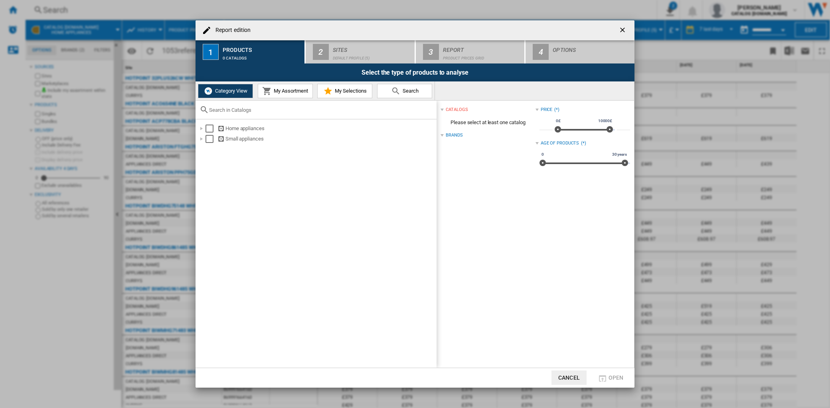
click at [278, 93] on span "My Assortment" at bounding box center [290, 91] width 36 height 6
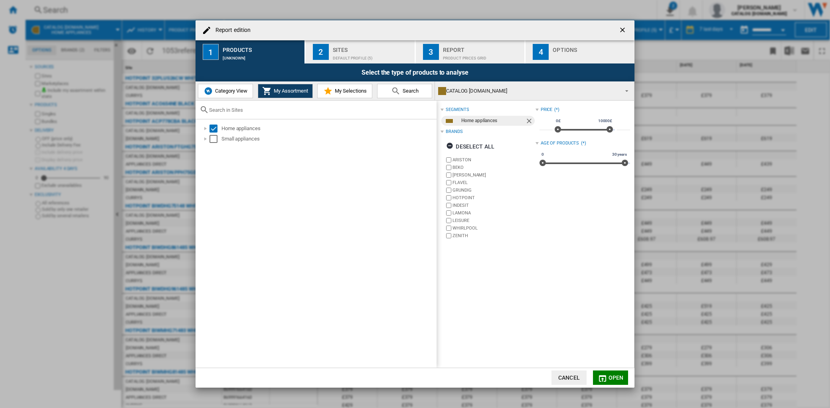
click at [342, 56] on div "Default profile (5)" at bounding box center [372, 56] width 79 height 8
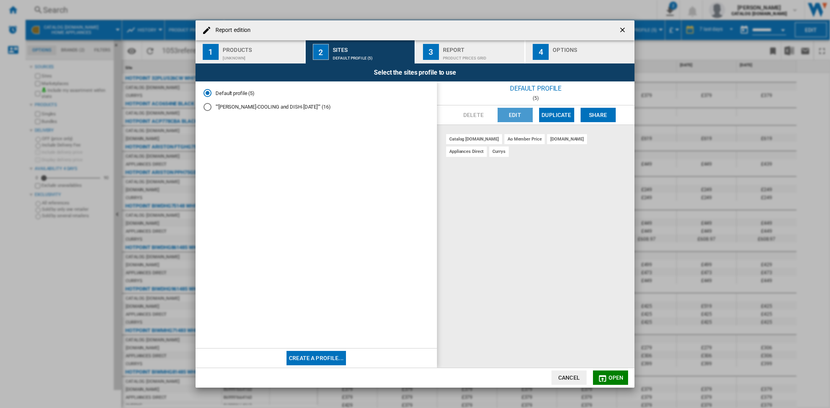
click at [521, 118] on button "Edit" at bounding box center [515, 115] width 35 height 14
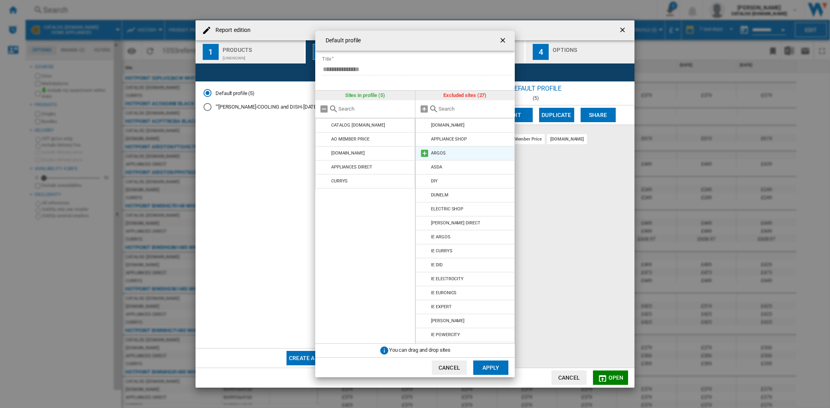
click at [422, 152] on md-icon at bounding box center [425, 153] width 10 height 10
click at [424, 124] on md-icon at bounding box center [425, 125] width 10 height 10
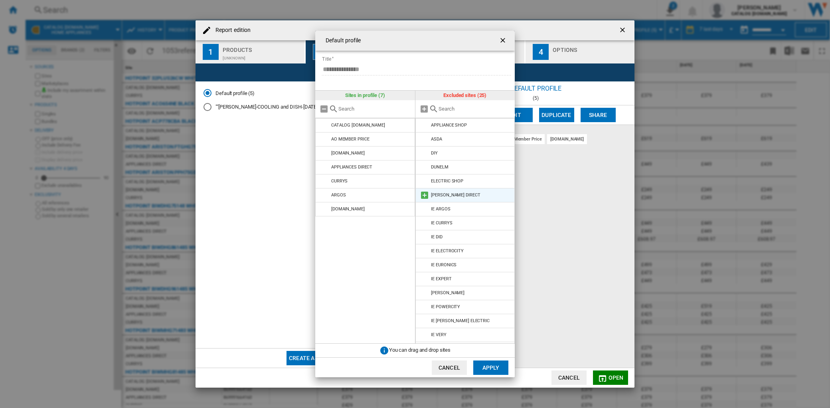
click at [424, 196] on md-icon at bounding box center [425, 195] width 10 height 10
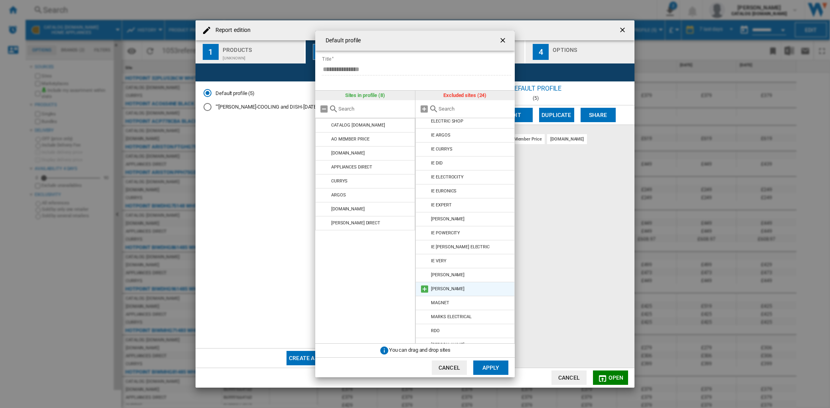
scroll to position [61, 0]
click at [424, 290] on md-icon at bounding box center [425, 288] width 10 height 10
click at [425, 305] on md-icon at bounding box center [425, 302] width 10 height 10
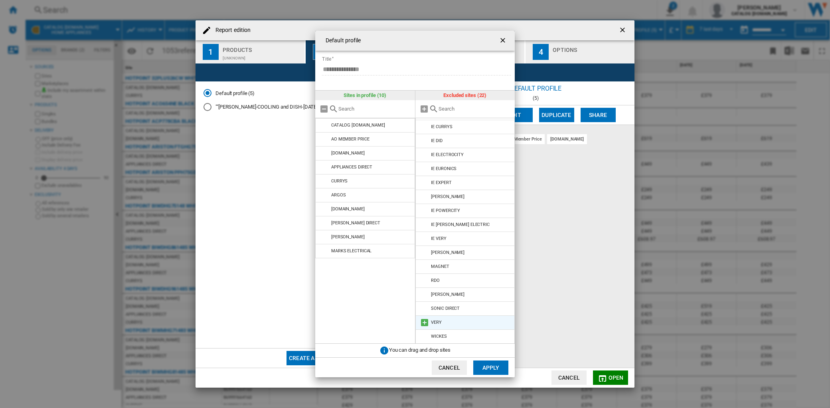
click at [427, 323] on md-icon at bounding box center [425, 323] width 10 height 10
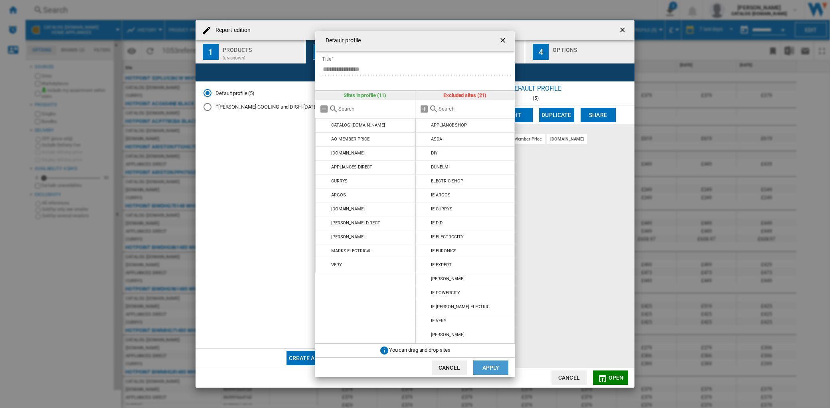
click at [492, 364] on button "Apply" at bounding box center [490, 367] width 35 height 14
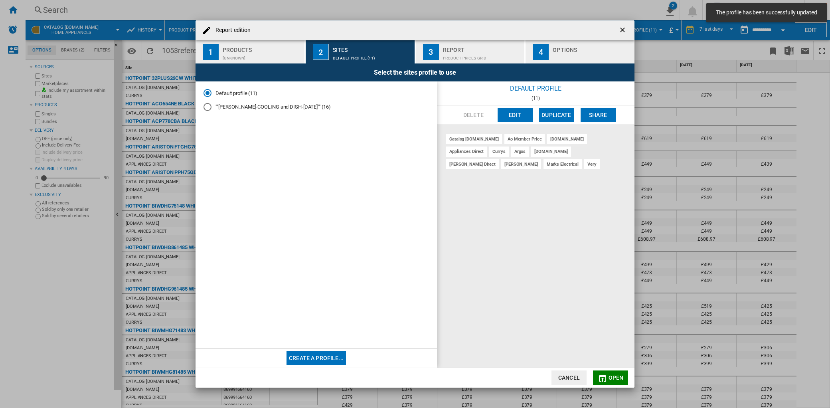
click at [487, 64] on div "Select the sites profile to use" at bounding box center [415, 72] width 439 height 18
click at [482, 56] on div "Product prices grid" at bounding box center [482, 56] width 79 height 8
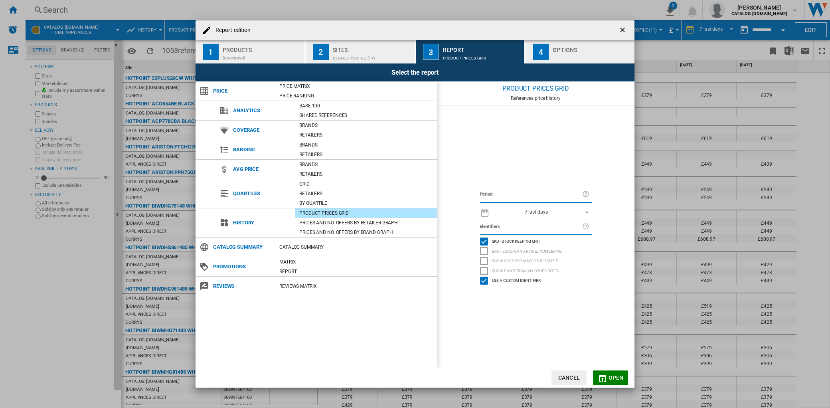
click at [484, 261] on div "Show SKU'S from my other site's" at bounding box center [484, 261] width 8 height 8
click at [484, 270] on div "Show EAN's from my other site's" at bounding box center [484, 271] width 8 height 8
click at [545, 56] on div "4" at bounding box center [541, 52] width 16 height 16
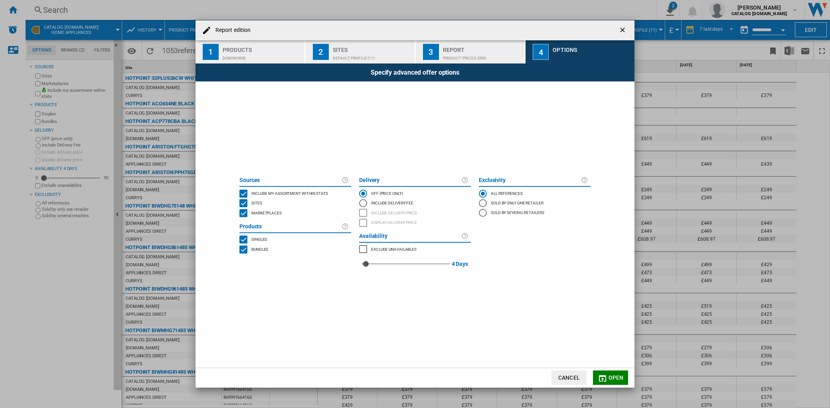
click at [365, 252] on div "MARKETPLACES" at bounding box center [363, 249] width 8 height 8
click at [362, 252] on div "MARKETPLACES" at bounding box center [363, 249] width 8 height 8
click at [605, 373] on md-icon "Report edition ..." at bounding box center [603, 378] width 10 height 10
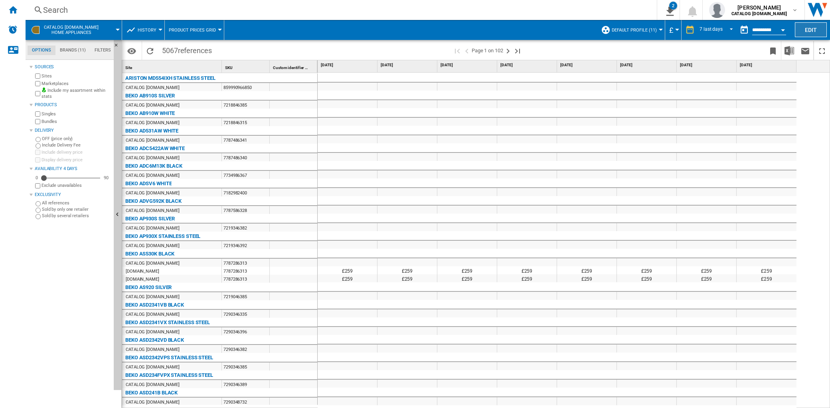
click at [801, 29] on button "Edit" at bounding box center [811, 29] width 32 height 15
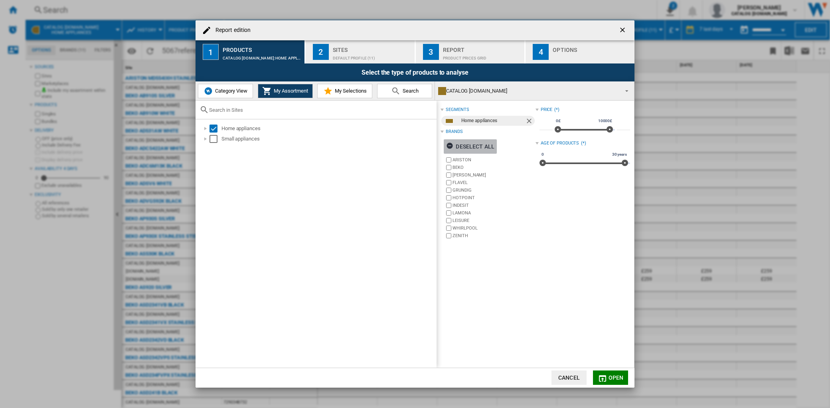
click at [474, 146] on div "Deselect all" at bounding box center [470, 146] width 48 height 14
click at [452, 204] on label "INDESIT" at bounding box center [489, 205] width 91 height 8
click at [352, 58] on div "Default profile (11)" at bounding box center [372, 56] width 79 height 8
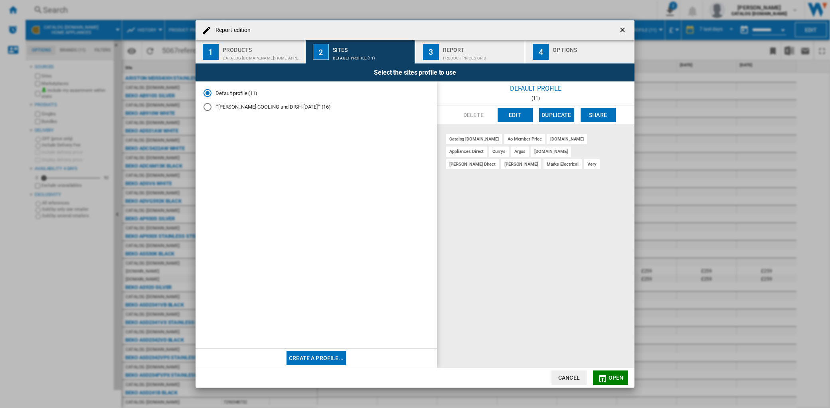
click at [210, 107] on div "Report edition ..." at bounding box center [207, 107] width 8 height 8
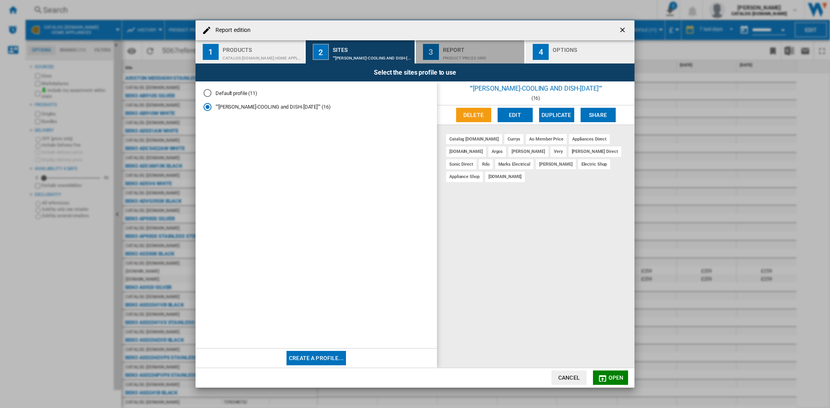
click at [467, 57] on div "Product prices grid" at bounding box center [482, 56] width 79 height 8
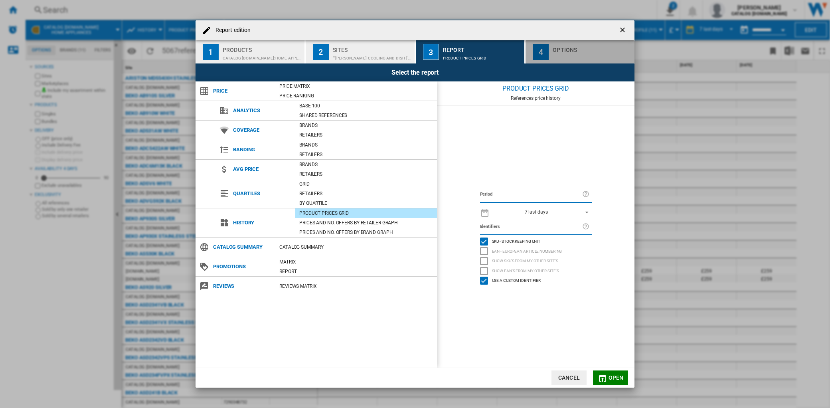
click at [583, 49] on div "Options" at bounding box center [592, 47] width 79 height 8
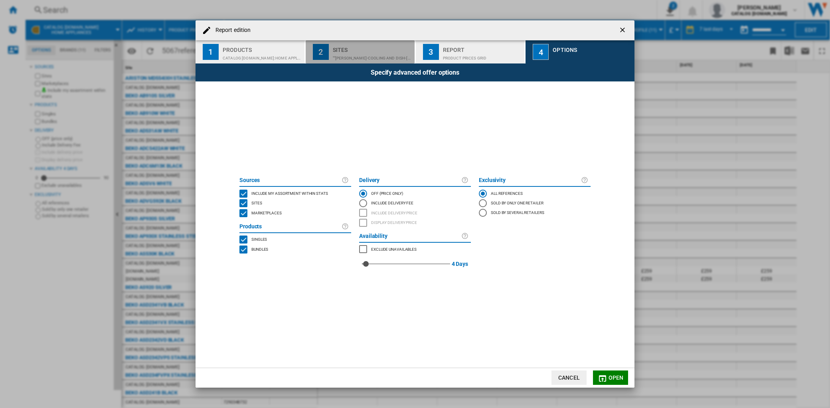
click at [357, 48] on div "Sites" at bounding box center [372, 47] width 79 height 8
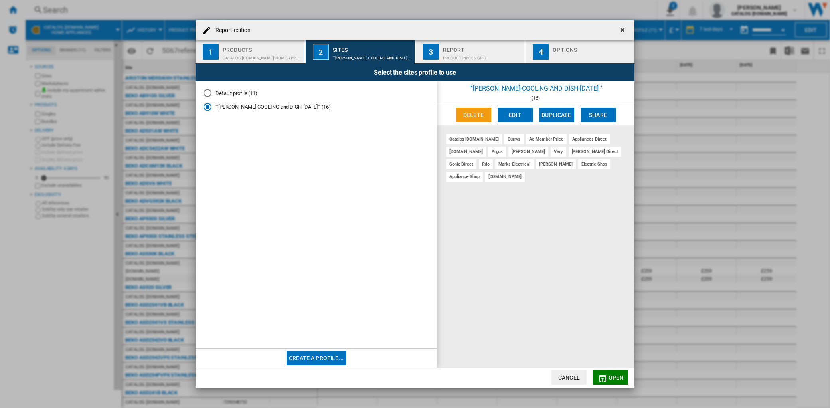
click at [525, 117] on button "Edit" at bounding box center [515, 115] width 35 height 14
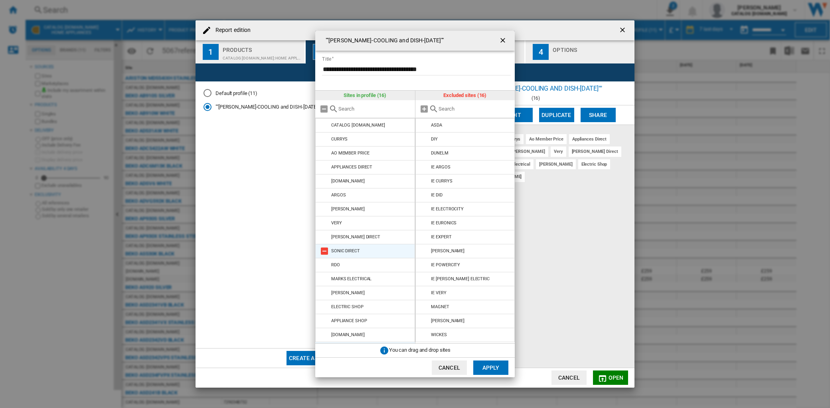
click at [325, 250] on md-icon at bounding box center [325, 251] width 10 height 10
click at [324, 254] on md-icon at bounding box center [325, 251] width 10 height 10
click at [324, 265] on md-icon at bounding box center [325, 265] width 10 height 10
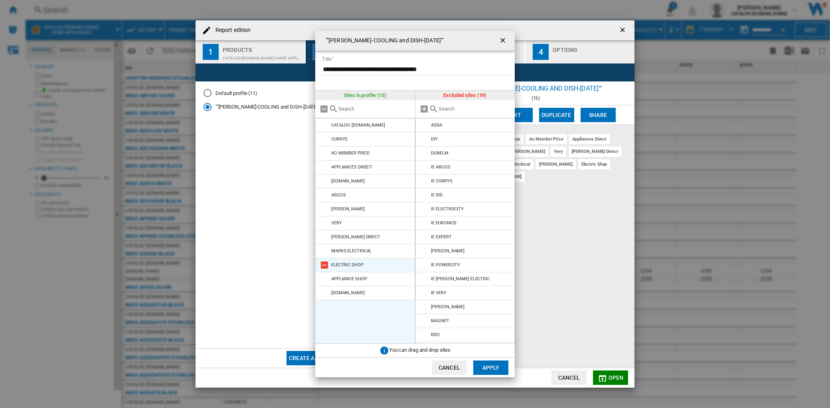
click at [324, 268] on md-icon at bounding box center [325, 265] width 10 height 10
click at [325, 267] on md-icon at bounding box center [325, 265] width 10 height 10
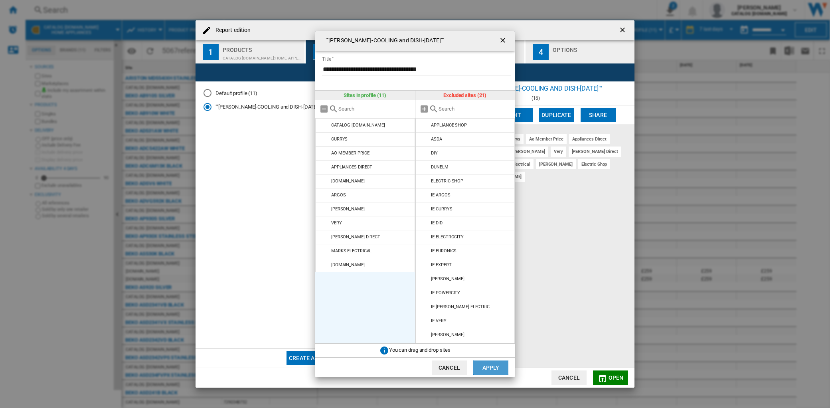
drag, startPoint x: 486, startPoint y: 363, endPoint x: 513, endPoint y: 354, distance: 28.4
click at [487, 364] on button "Apply" at bounding box center [490, 367] width 35 height 14
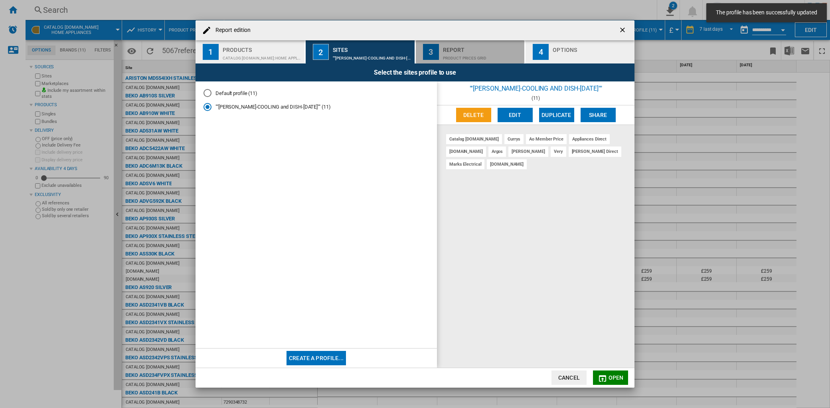
click at [473, 54] on div "Product prices grid" at bounding box center [482, 56] width 79 height 8
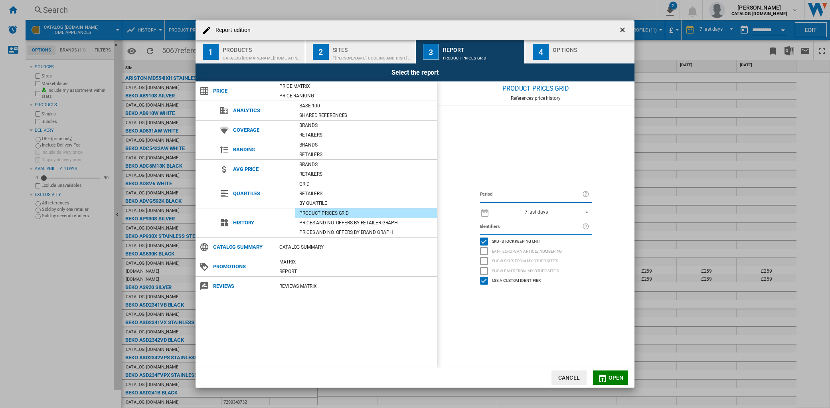
click at [544, 53] on div "4" at bounding box center [541, 52] width 16 height 16
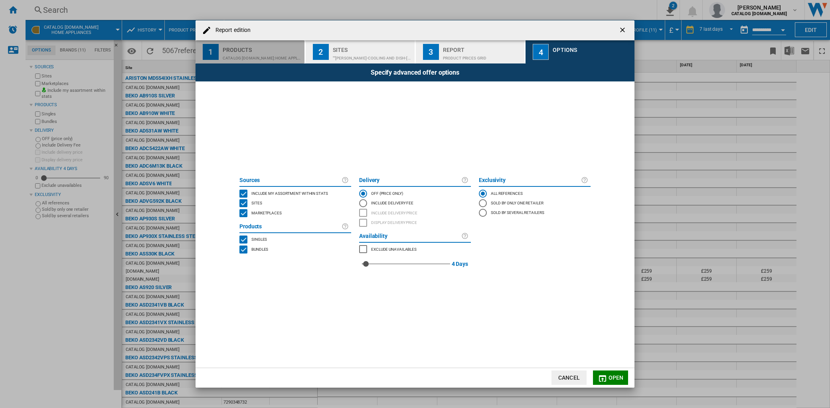
click at [259, 60] on div "CATALOG [DOMAIN_NAME]:Home appliances" at bounding box center [262, 56] width 79 height 8
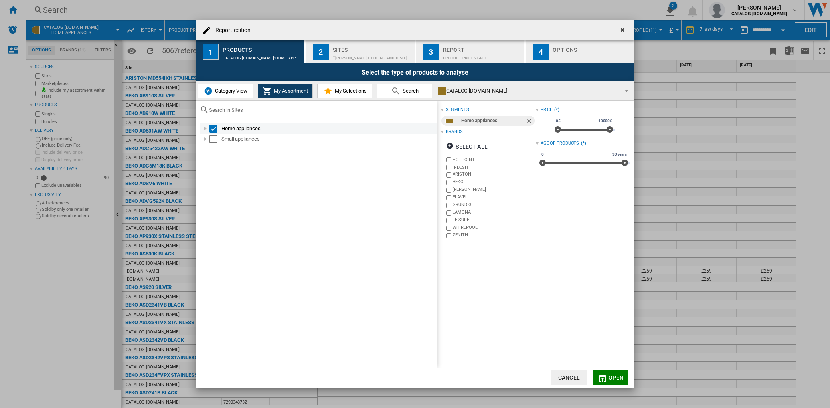
click at [206, 129] on div "Report edition ..." at bounding box center [205, 128] width 8 height 8
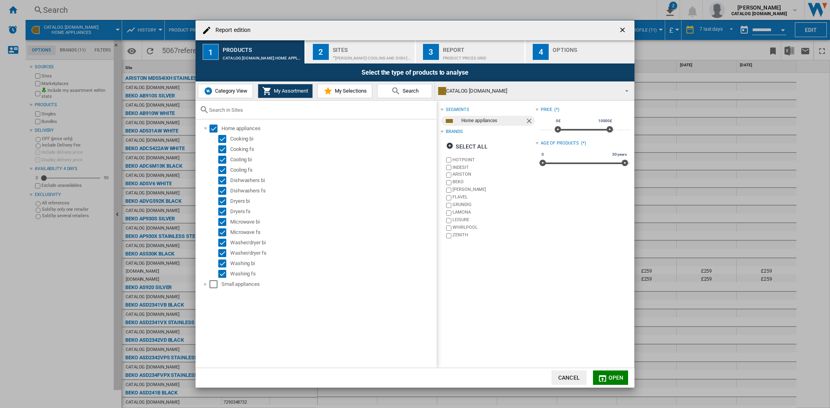
click at [332, 94] on md-icon "Report edition ..." at bounding box center [328, 91] width 10 height 10
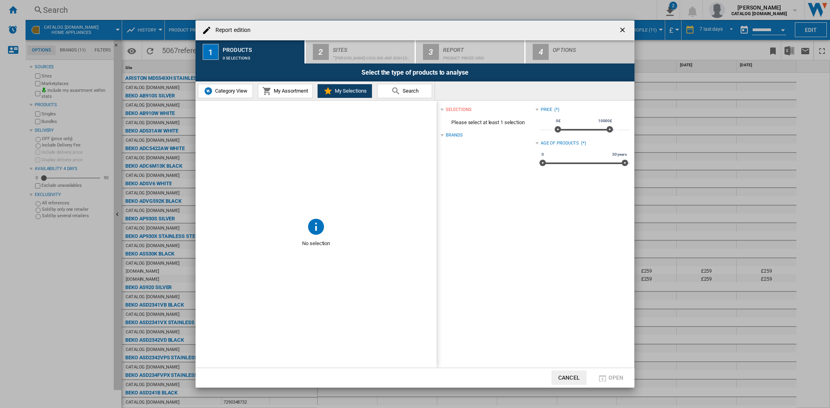
click at [396, 93] on md-icon "Report edition ..." at bounding box center [396, 91] width 10 height 10
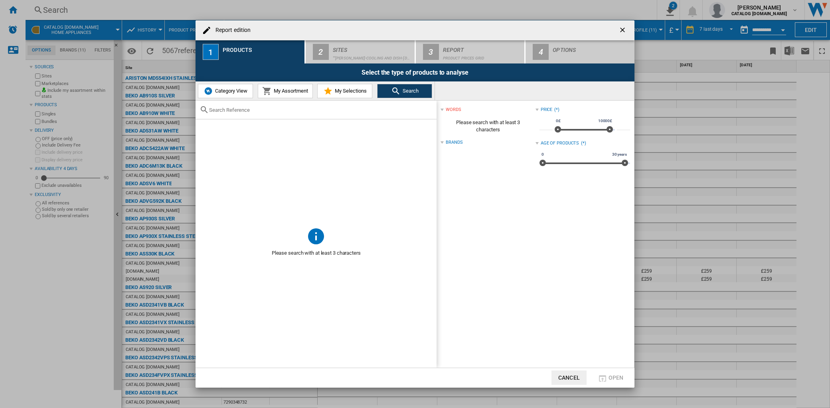
click at [231, 93] on span "Category View" at bounding box center [230, 91] width 34 height 6
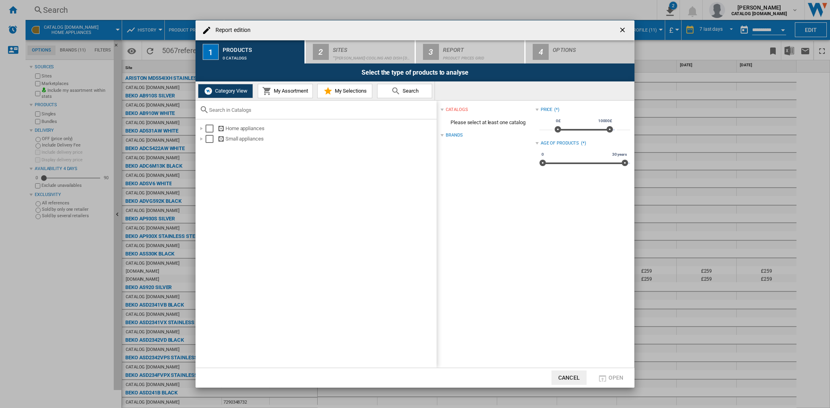
click at [274, 89] on span "My Assortment" at bounding box center [290, 91] width 36 height 6
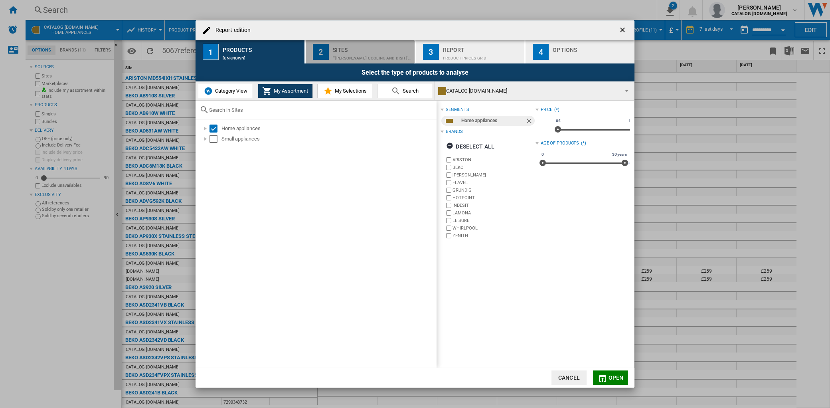
click at [357, 46] on div "Sites" at bounding box center [372, 47] width 79 height 8
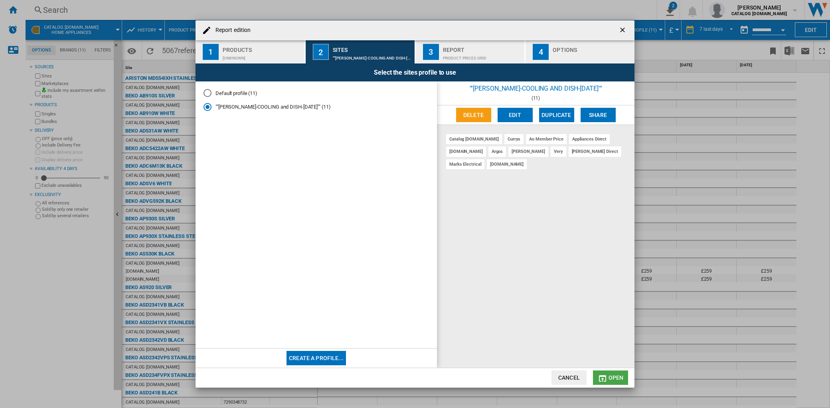
click at [612, 378] on span "Open" at bounding box center [615, 377] width 15 height 6
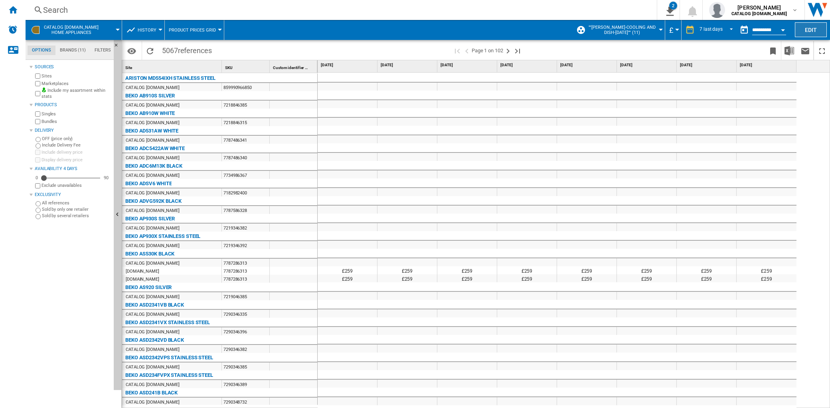
click at [804, 30] on button "Edit" at bounding box center [811, 29] width 32 height 15
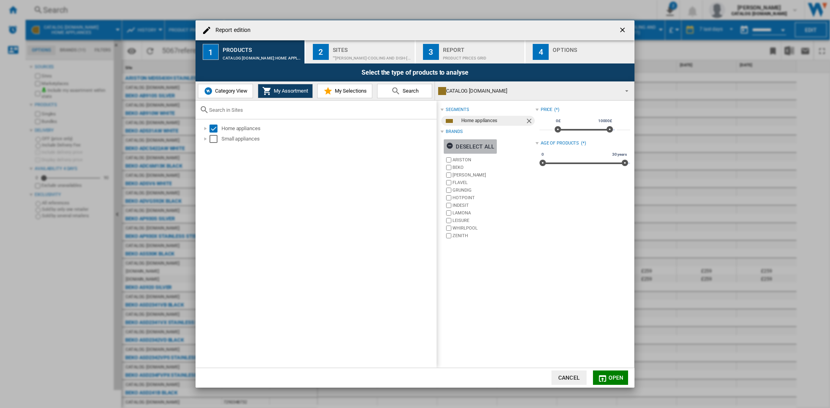
click at [459, 144] on div "Deselect all" at bounding box center [470, 146] width 48 height 14
click at [448, 170] on label "BEKO" at bounding box center [489, 168] width 91 height 8
click at [449, 201] on label "INDESIT" at bounding box center [489, 205] width 91 height 8
drag, startPoint x: 616, startPoint y: 376, endPoint x: 631, endPoint y: 375, distance: 15.6
click at [615, 377] on span "Open" at bounding box center [615, 377] width 15 height 6
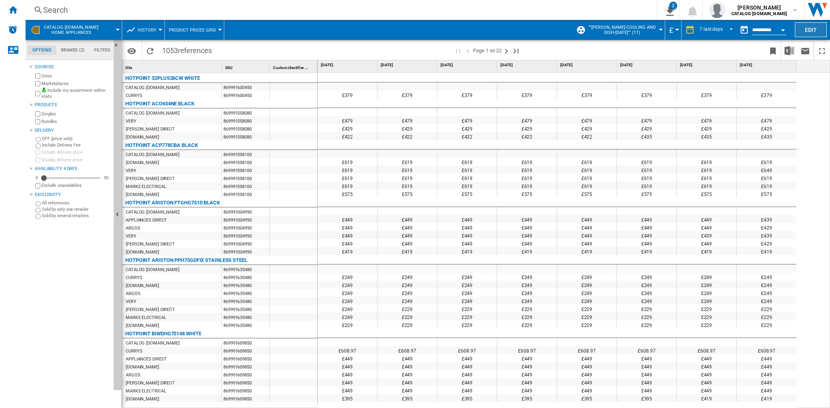
click at [818, 26] on button "Edit" at bounding box center [811, 29] width 32 height 15
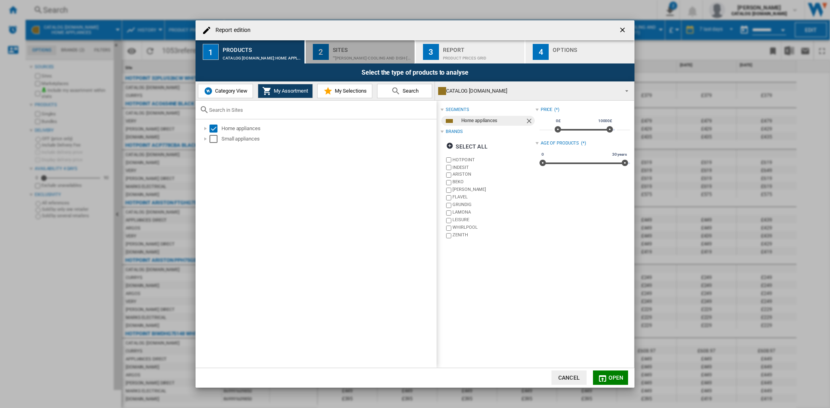
click at [401, 58] on div """[PERSON_NAME]-COOLING and DISH-[DATE]"" (11)" at bounding box center [372, 56] width 79 height 8
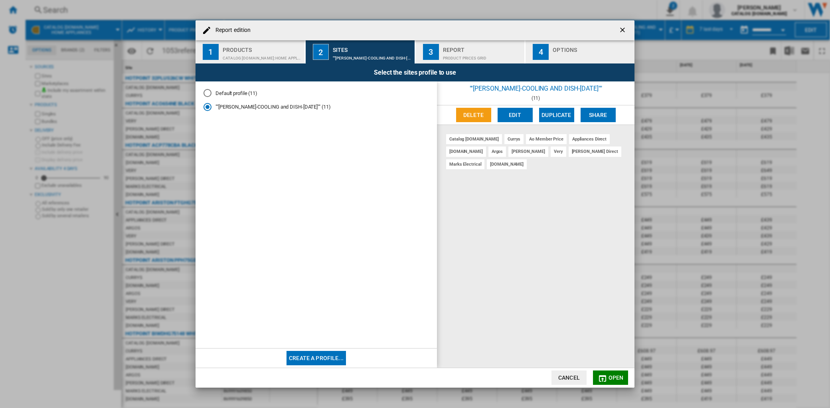
click at [508, 117] on button "Edit" at bounding box center [515, 115] width 35 height 14
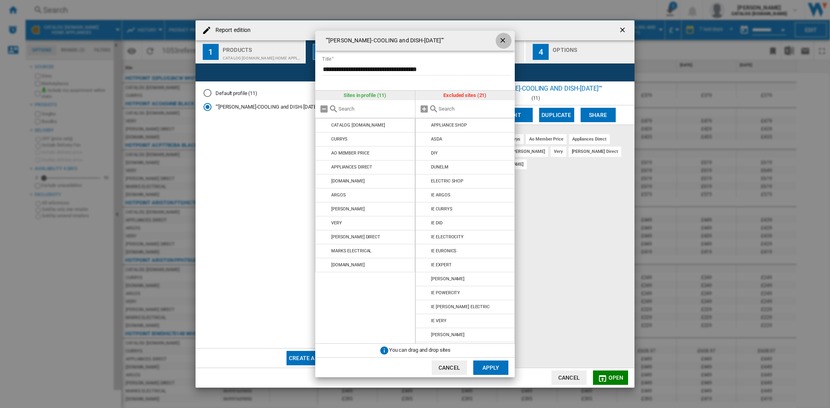
click at [502, 44] on ng-md-icon "getI18NText('BUTTONS.CLOSE_DIALOG')" at bounding box center [504, 41] width 10 height 10
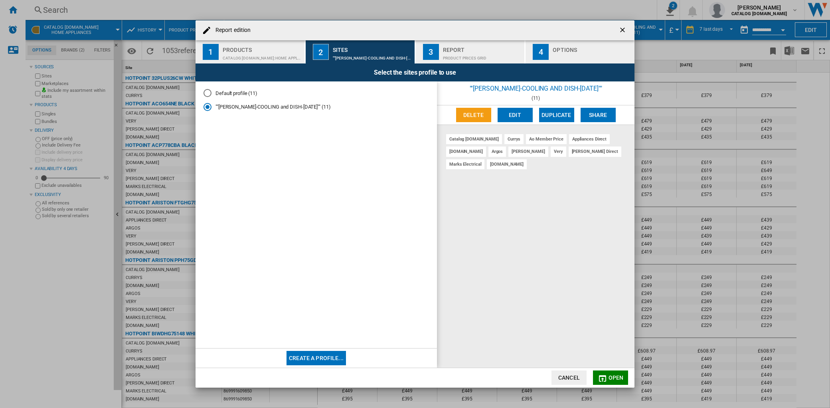
click at [246, 93] on md-radio-button "Default profile (11)" at bounding box center [315, 93] width 225 height 8
click at [469, 57] on div "Product prices grid" at bounding box center [482, 56] width 79 height 8
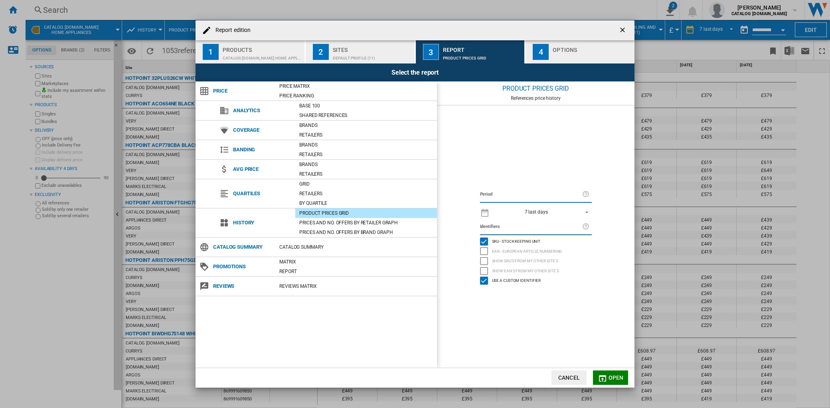
click at [389, 48] on div "Sites" at bounding box center [372, 47] width 79 height 8
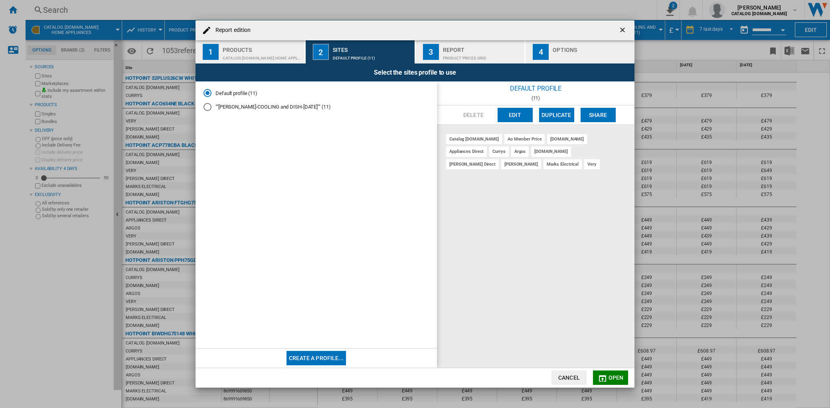
click at [251, 49] on div "Products" at bounding box center [262, 47] width 79 height 8
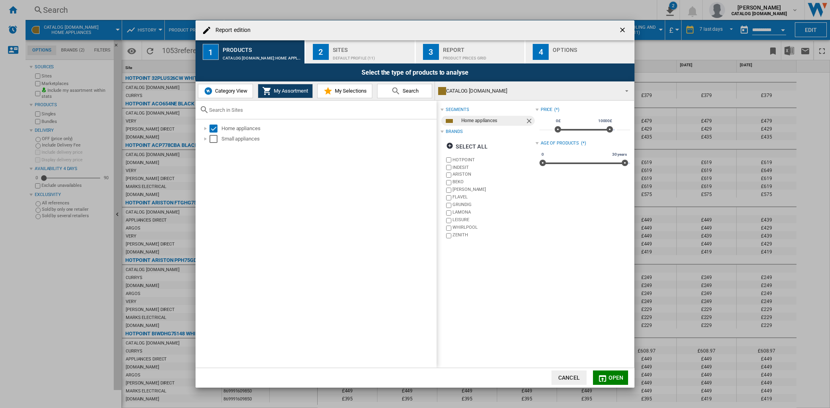
click at [606, 377] on md-icon "Report edition ..." at bounding box center [603, 378] width 10 height 10
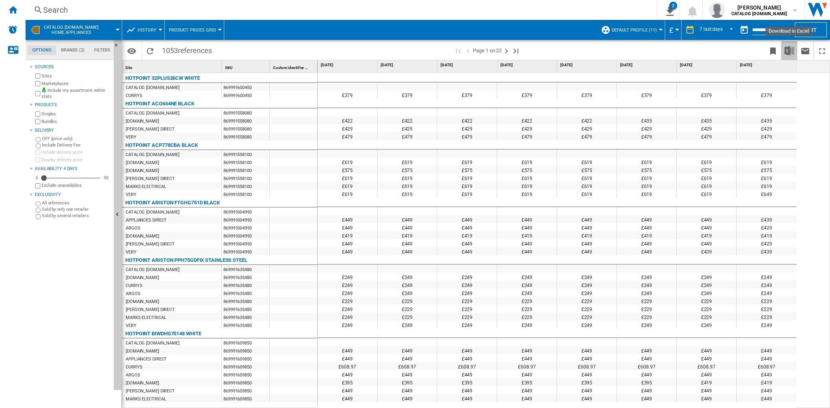
click at [784, 47] on img "Download in Excel" at bounding box center [789, 51] width 10 height 10
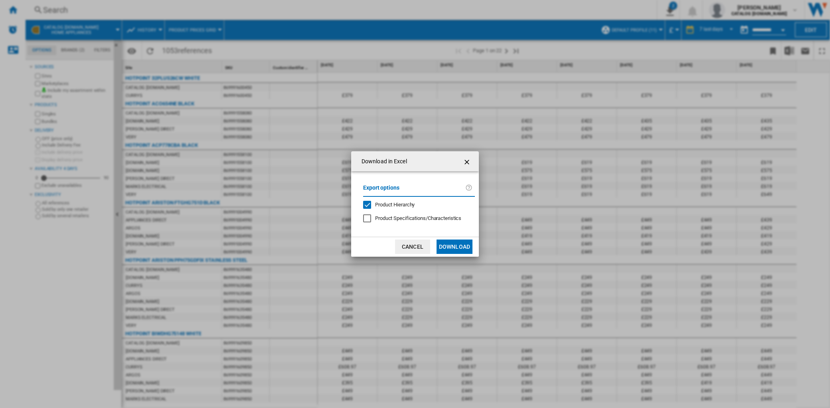
click at [459, 246] on button "Download" at bounding box center [454, 246] width 36 height 14
